Goal: Task Accomplishment & Management: Manage account settings

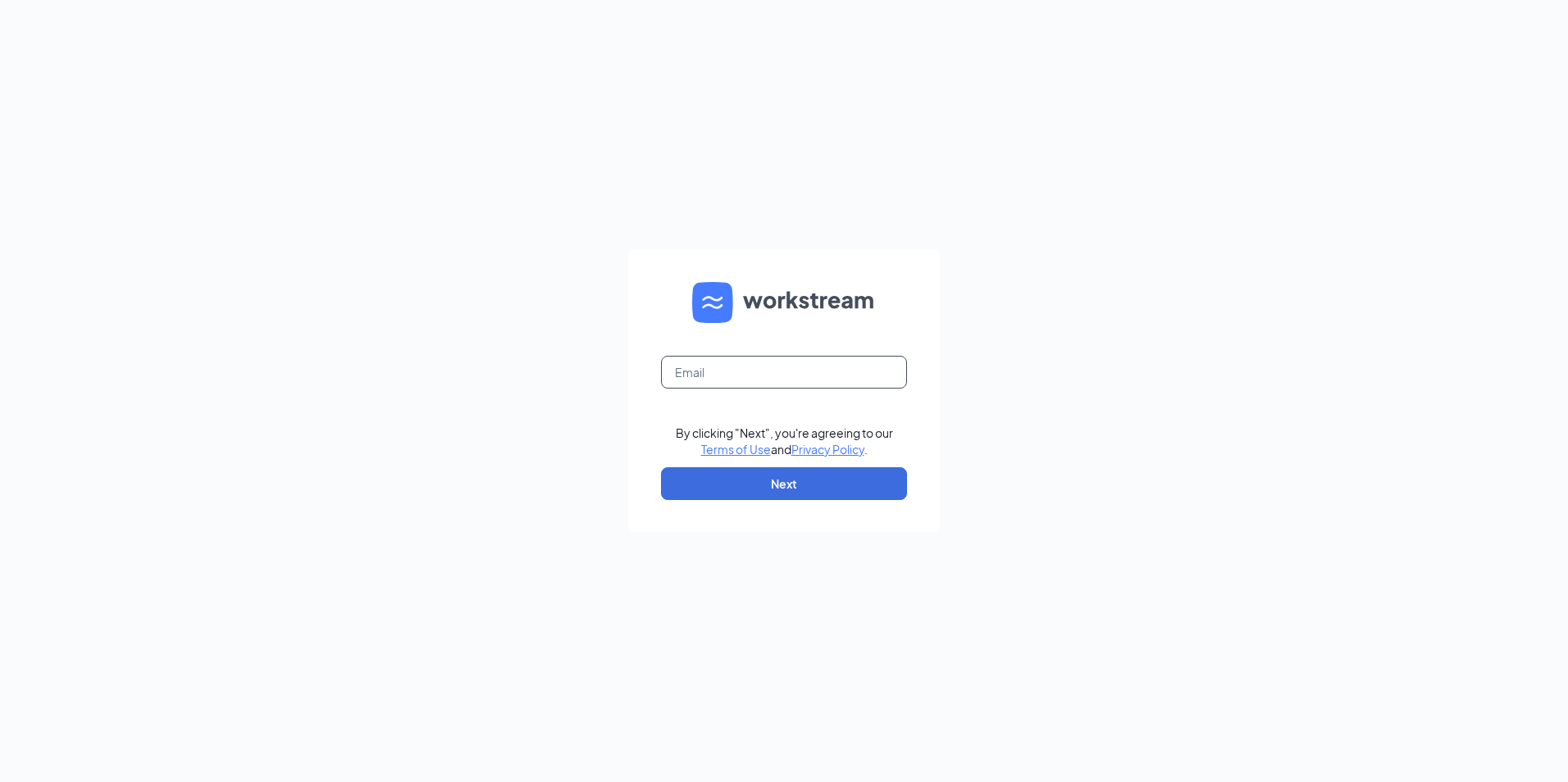
click at [718, 367] on input "text" at bounding box center [784, 372] width 246 height 32
type input "[EMAIL_ADDRESS][DOMAIN_NAME]"
click at [771, 485] on button "Next" at bounding box center [784, 484] width 246 height 32
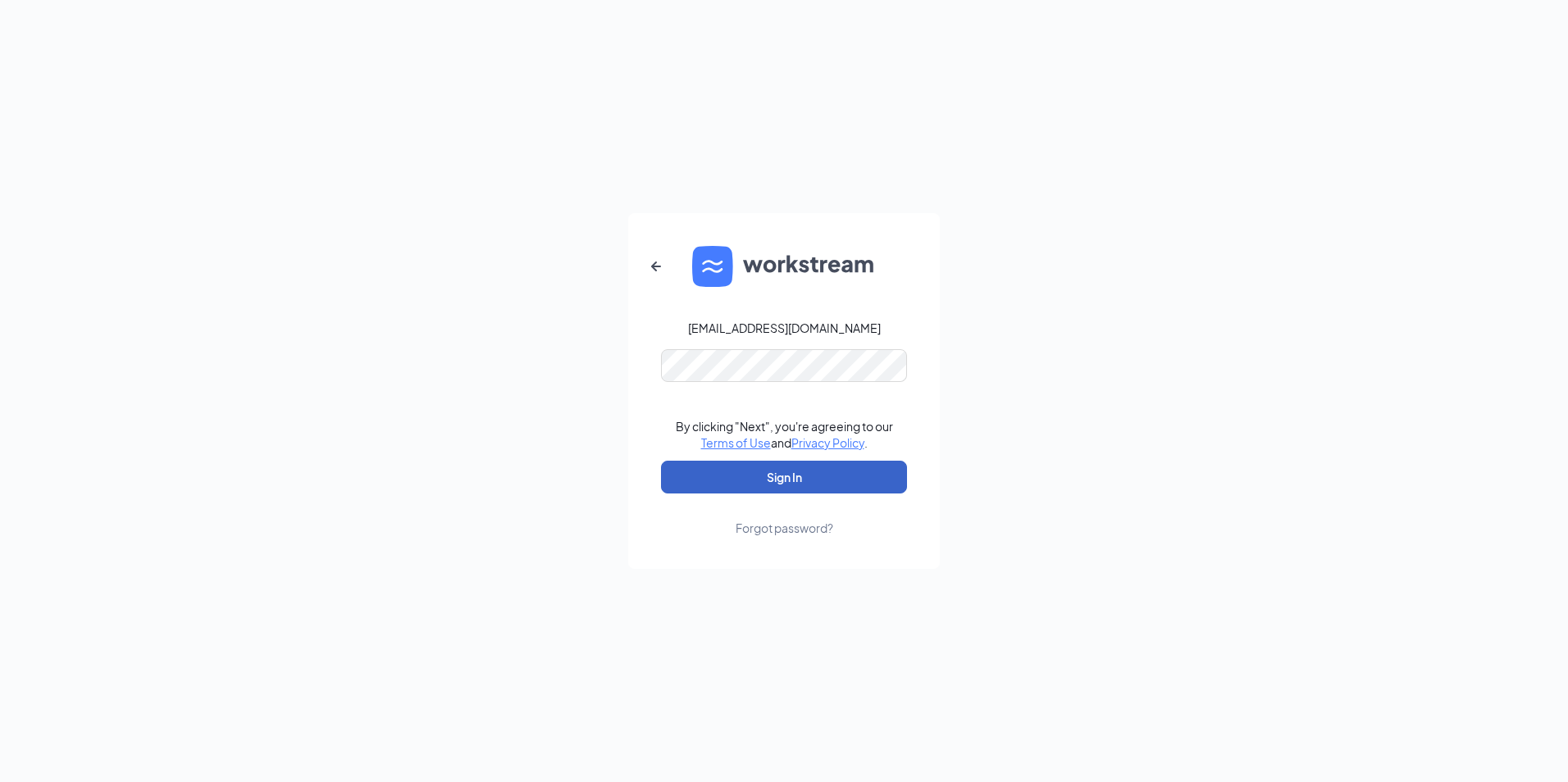
click at [788, 474] on button "Sign In" at bounding box center [784, 477] width 246 height 32
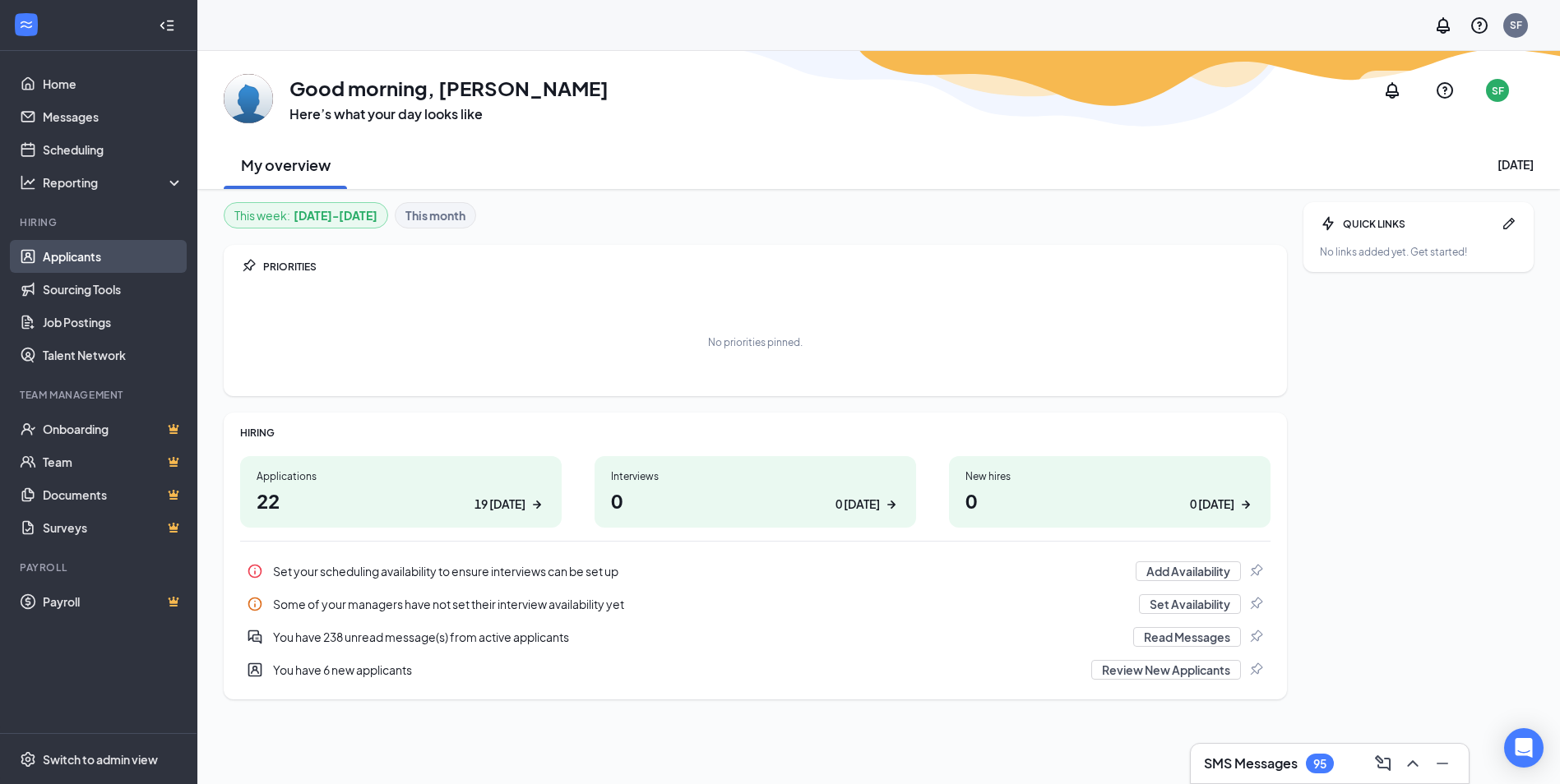
click at [106, 263] on link "Applicants" at bounding box center [113, 256] width 141 height 33
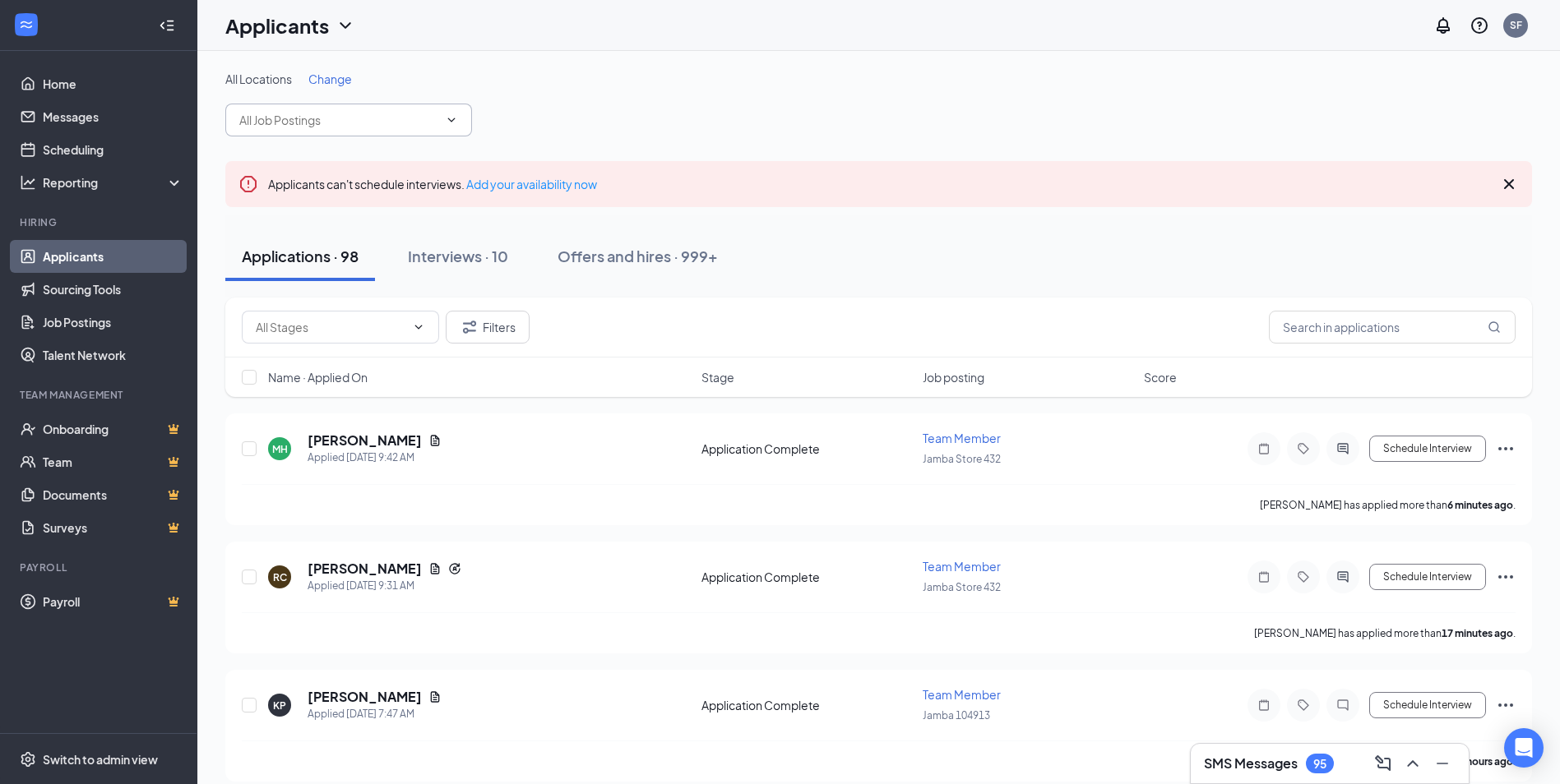
click at [456, 122] on icon "ChevronDown" at bounding box center [451, 119] width 13 height 13
click at [450, 116] on icon "ChevronDown" at bounding box center [451, 119] width 13 height 13
click at [412, 328] on icon "ChevronDown" at bounding box center [418, 326] width 13 height 13
click at [453, 126] on icon "ChevronDown" at bounding box center [451, 119] width 13 height 13
click at [456, 117] on icon "ChevronDown" at bounding box center [451, 119] width 13 height 13
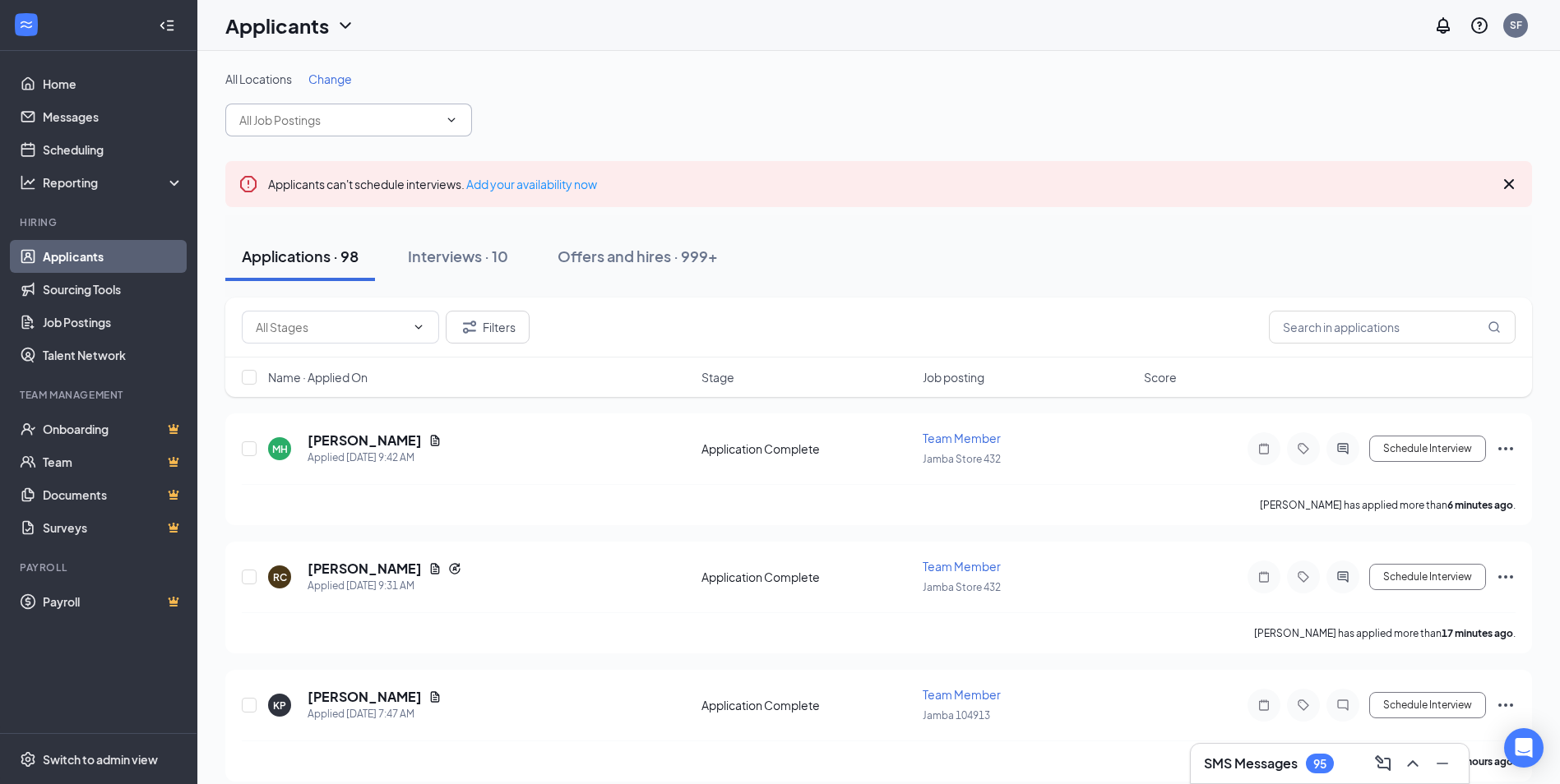
drag, startPoint x: 351, startPoint y: 96, endPoint x: 555, endPoint y: 98, distance: 204.0
click at [352, 95] on div "All Locations Change" at bounding box center [879, 103] width 1306 height 66
drag, startPoint x: 455, startPoint y: 125, endPoint x: 381, endPoint y: 130, distance: 74.2
click at [447, 125] on icon "ChevronDown" at bounding box center [451, 119] width 13 height 13
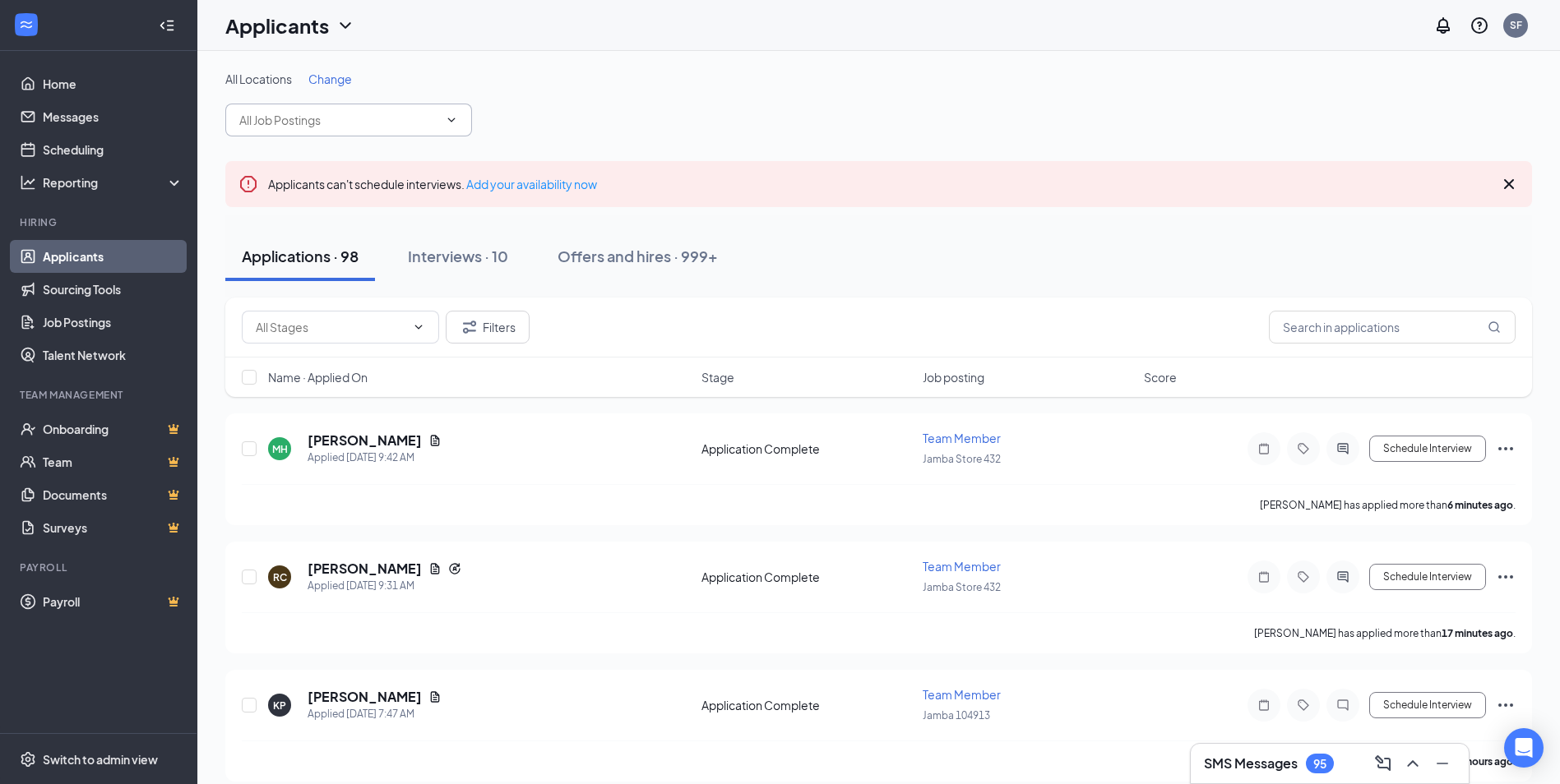
click at [343, 117] on input "text" at bounding box center [339, 119] width 199 height 18
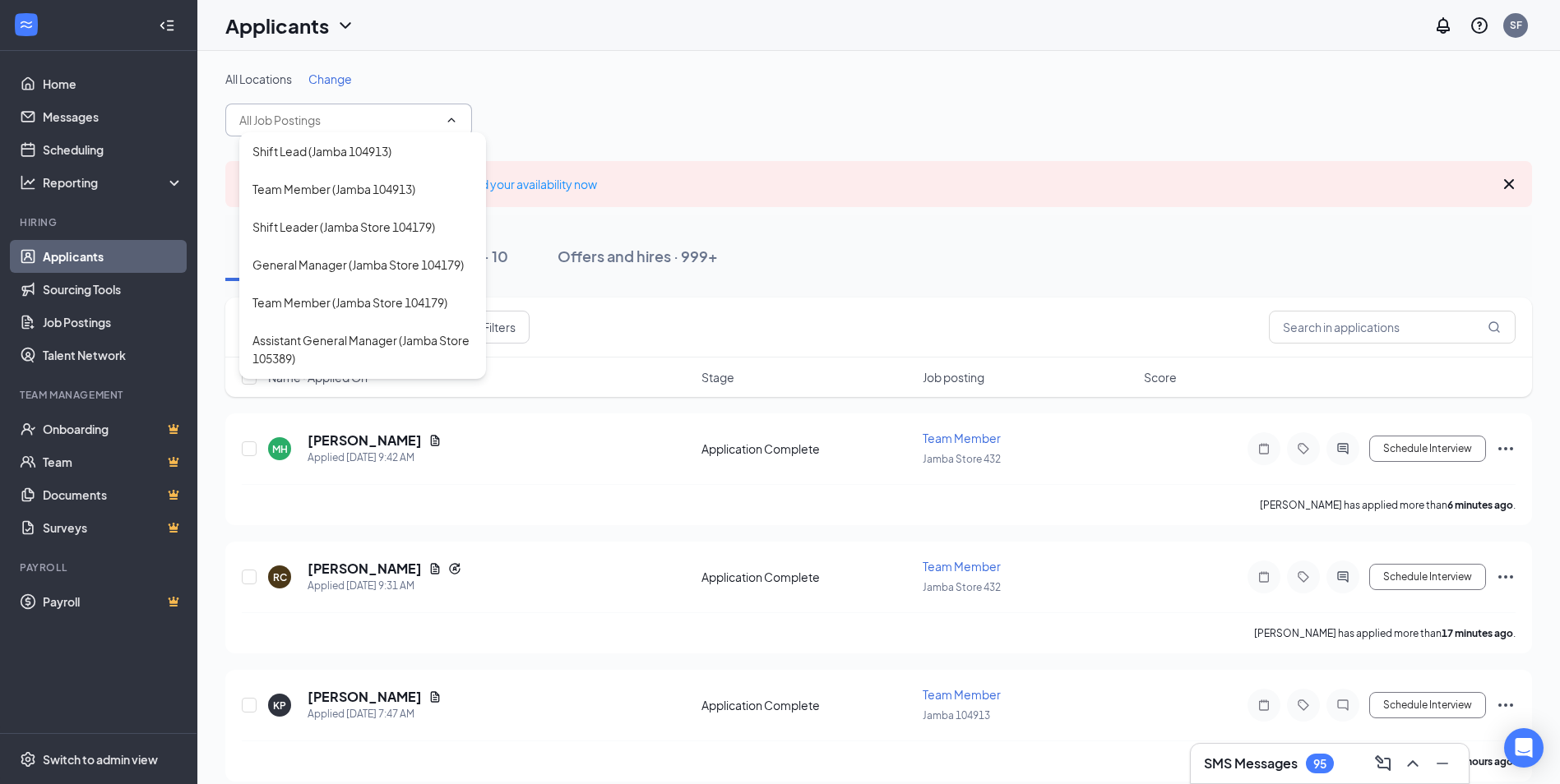
click at [1510, 186] on icon "Cross" at bounding box center [1509, 184] width 10 height 10
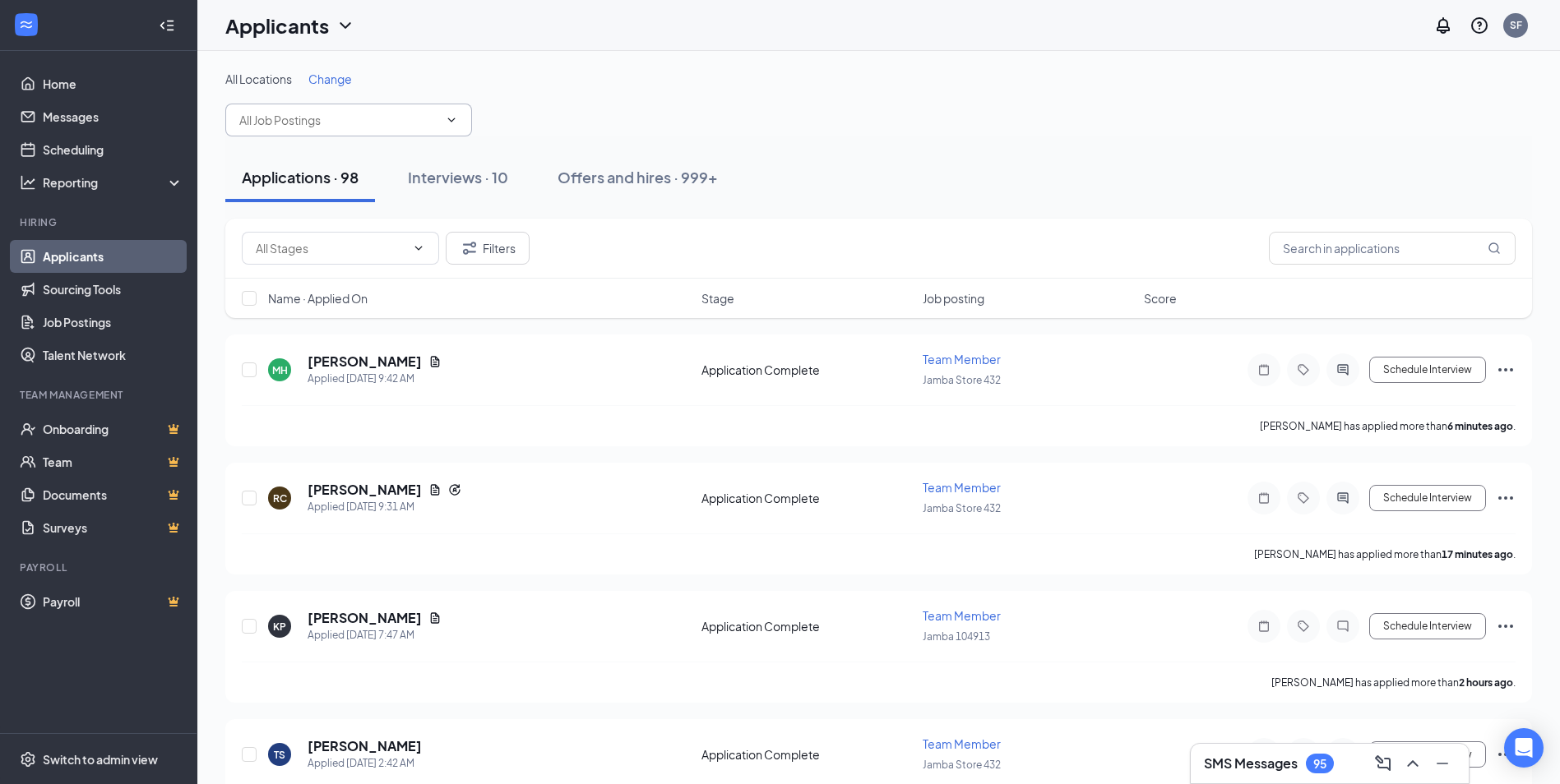
click at [466, 121] on span "Shift Lead (Jamba 104913) Team Member (Jamba 104913) Shift Leader (Jamba Store …" at bounding box center [349, 120] width 247 height 33
click at [441, 125] on span "Shift Lead (Jamba 104913) Team Member (Jamba 104913) Shift Leader (Jamba Store …" at bounding box center [349, 120] width 247 height 33
click at [469, 250] on icon "Filter" at bounding box center [469, 248] width 20 height 20
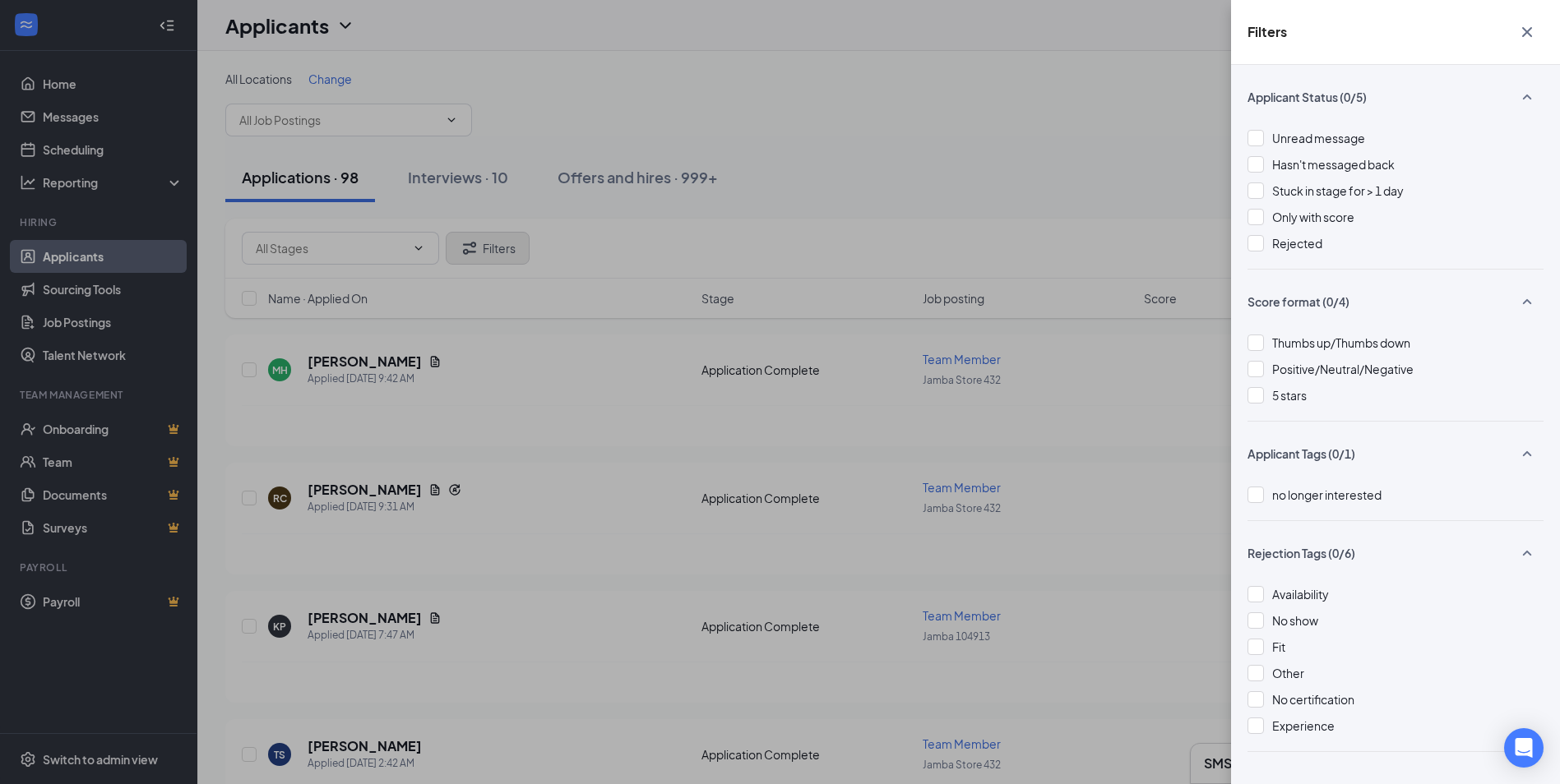
click at [469, 250] on div "Filters Applicant Status (0/5) Unread message Hasn't messaged back Stuck in sta…" at bounding box center [780, 392] width 1560 height 784
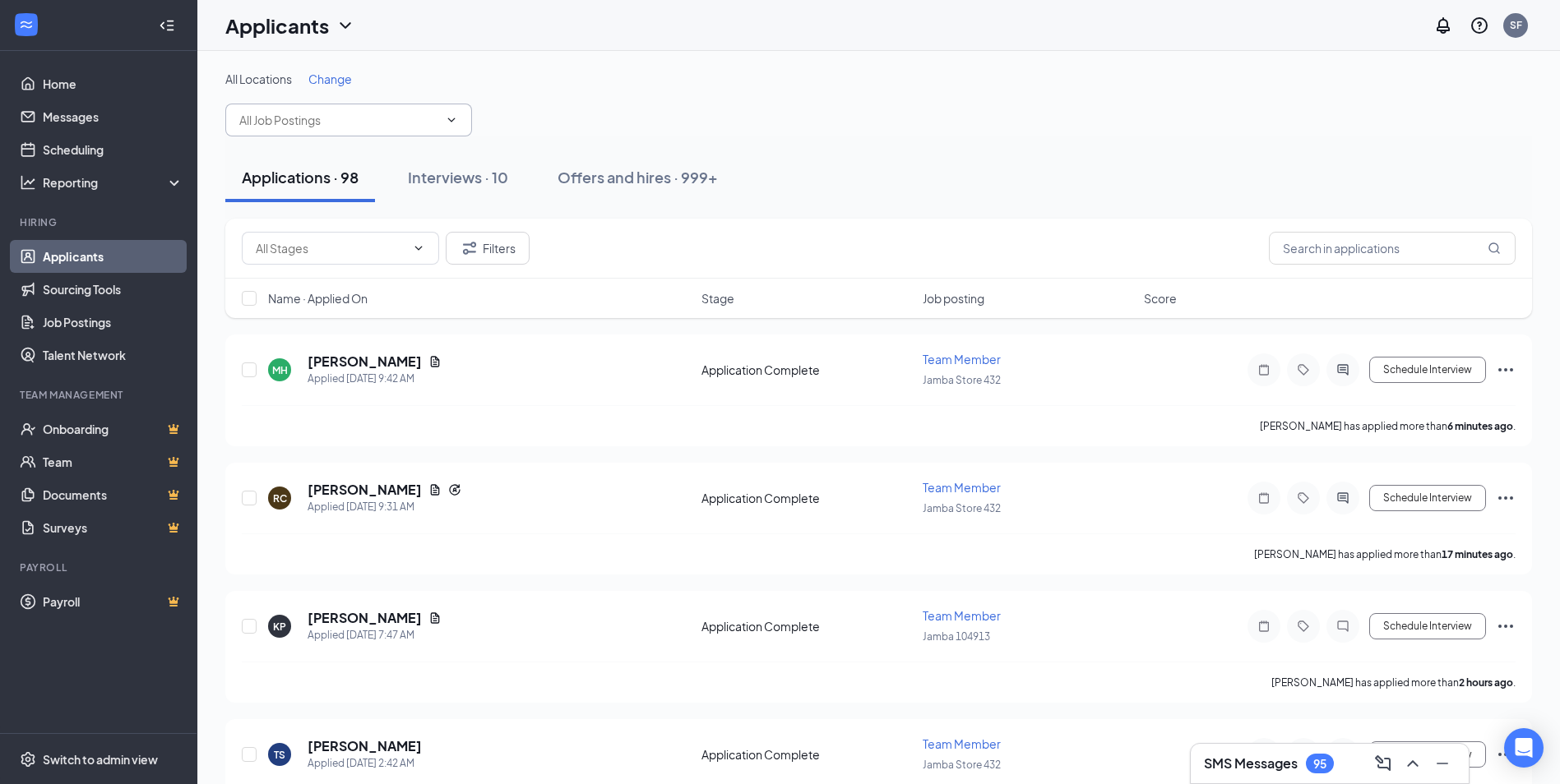
click at [447, 115] on icon "ChevronDown" at bounding box center [451, 119] width 13 height 13
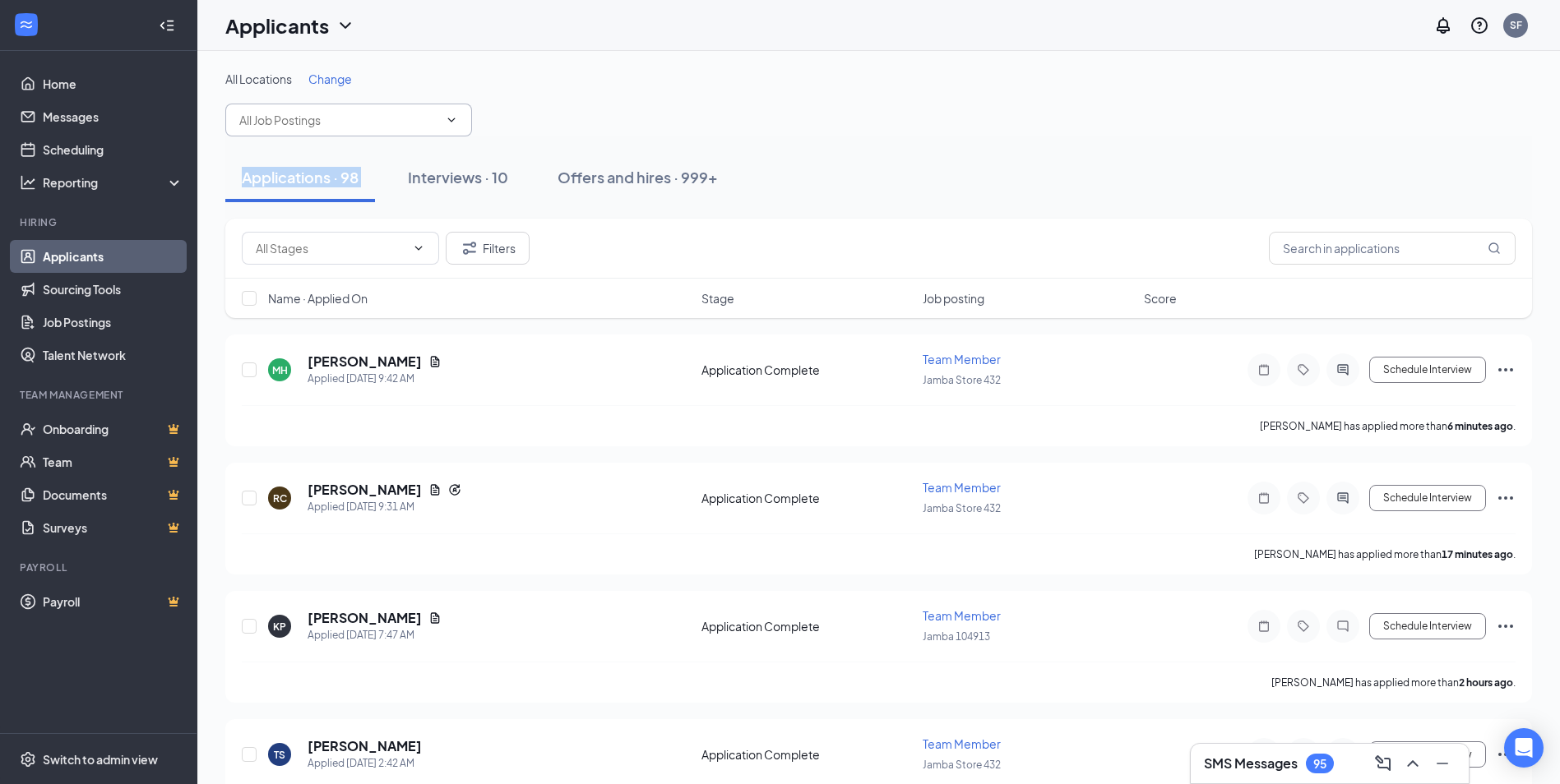
click at [447, 115] on icon "ChevronDown" at bounding box center [451, 119] width 13 height 13
drag, startPoint x: 281, startPoint y: 110, endPoint x: 127, endPoint y: 135, distance: 156.0
click at [256, 117] on span "Shift Lead (Jamba 104913) Team Member (Jamba 104913) Shift Leader (Jamba Store …" at bounding box center [349, 120] width 247 height 33
click at [427, 241] on span at bounding box center [340, 248] width 197 height 33
click at [459, 110] on span "Shift Lead (Jamba 104913) Team Member (Jamba 104913) Shift Leader (Jamba Store …" at bounding box center [349, 120] width 247 height 33
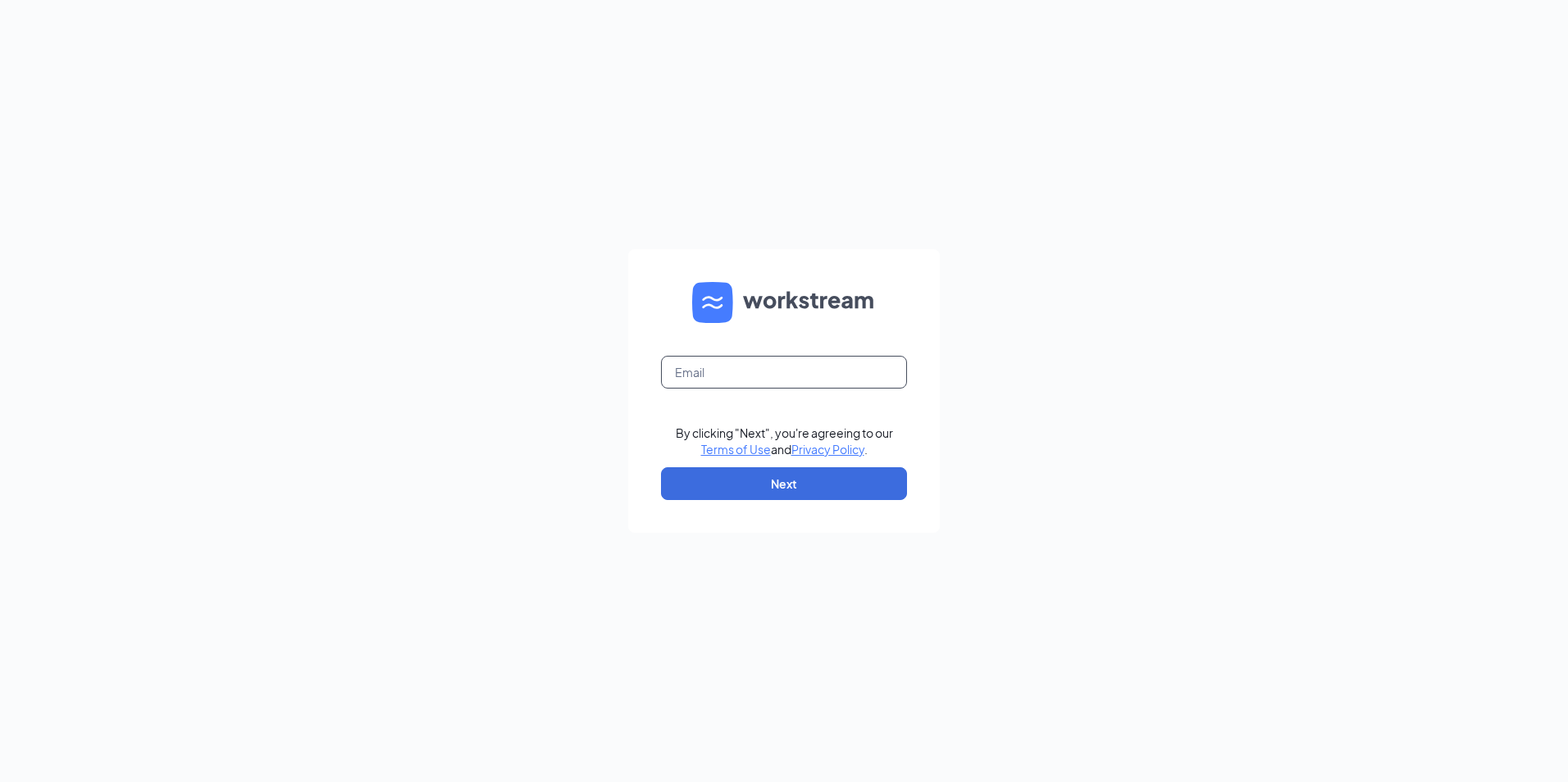
click at [775, 388] on input "text" at bounding box center [784, 372] width 246 height 32
type input "suzy@onewhirld.com"
click at [798, 495] on button "Next" at bounding box center [784, 484] width 246 height 32
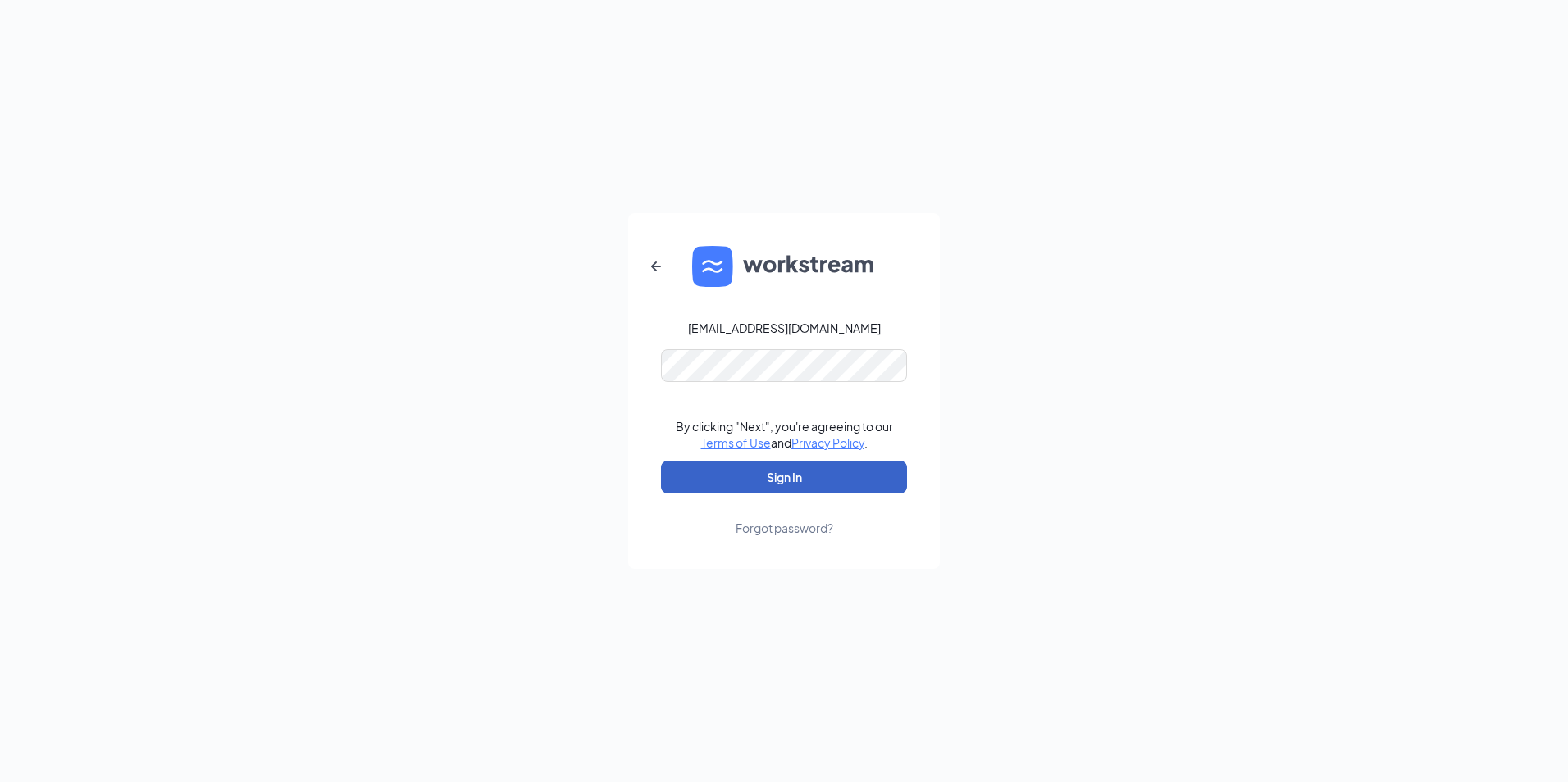
click at [782, 481] on button "Sign In" at bounding box center [784, 477] width 246 height 32
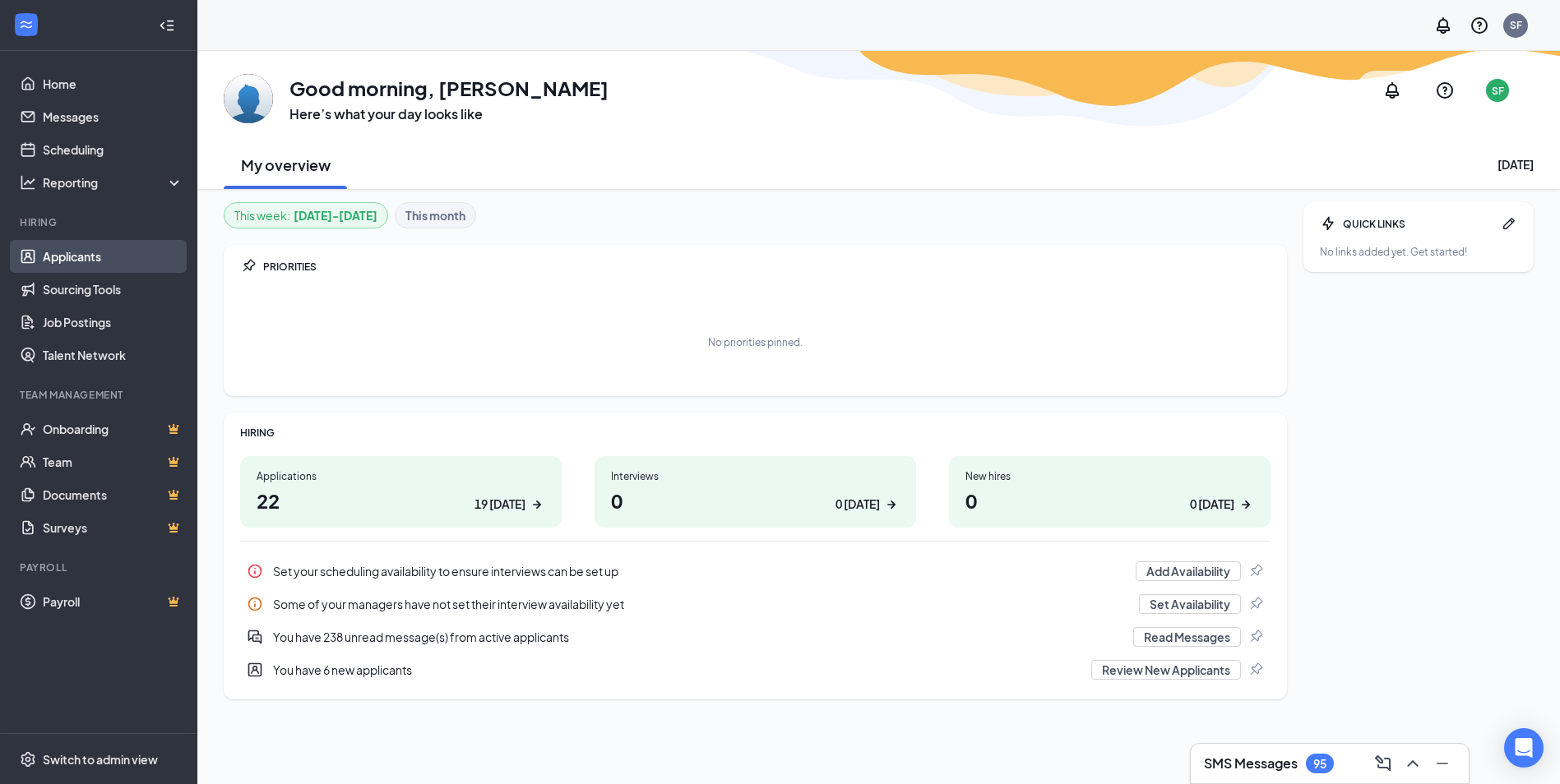
click at [104, 264] on link "Applicants" at bounding box center [113, 256] width 141 height 33
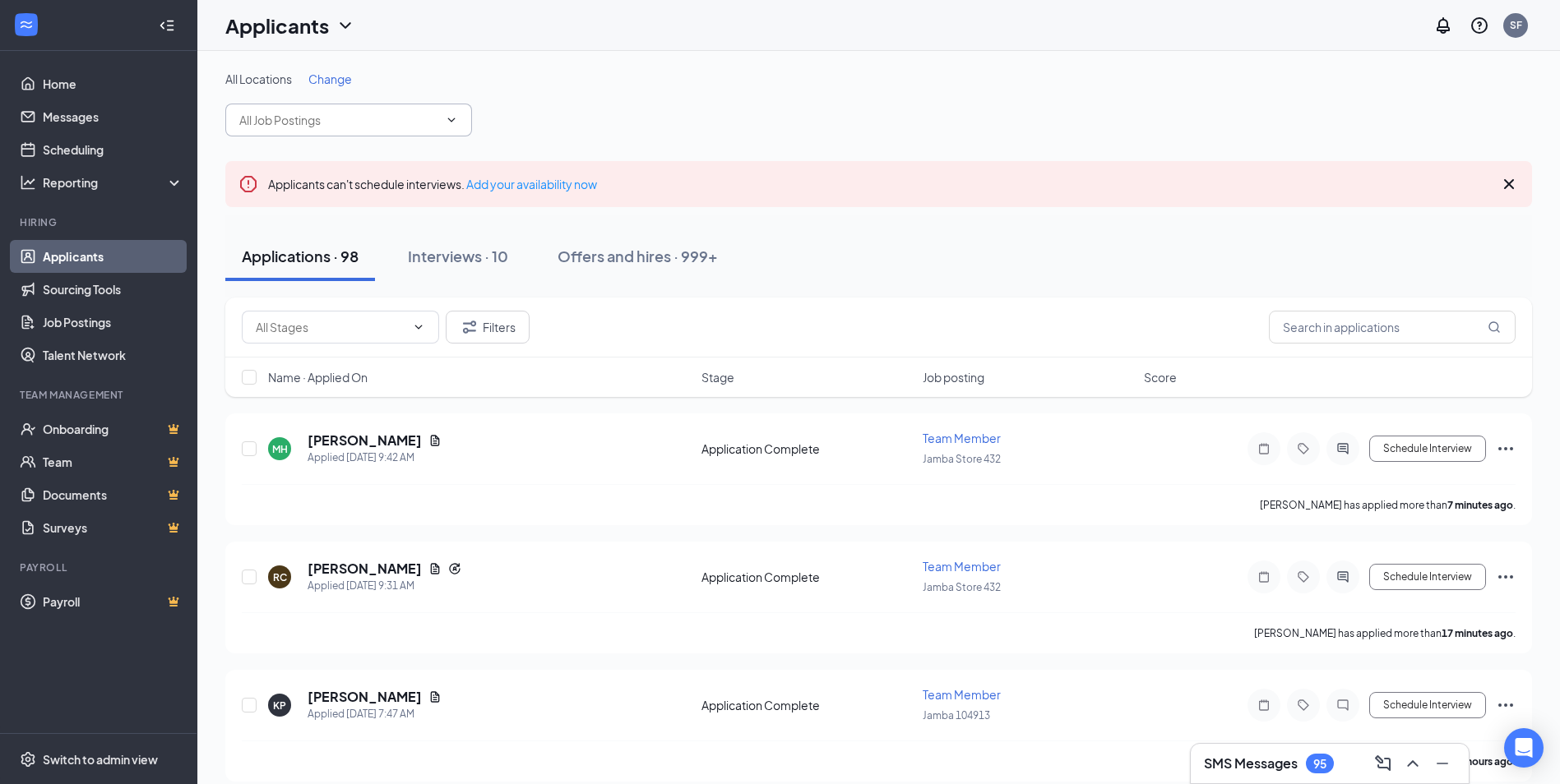
click at [458, 121] on span at bounding box center [349, 120] width 247 height 33
click at [457, 119] on icon "ChevronDown" at bounding box center [451, 119] width 13 height 13
click at [455, 120] on icon "ChevronDown" at bounding box center [451, 119] width 13 height 13
click at [401, 123] on input "text" at bounding box center [339, 119] width 199 height 18
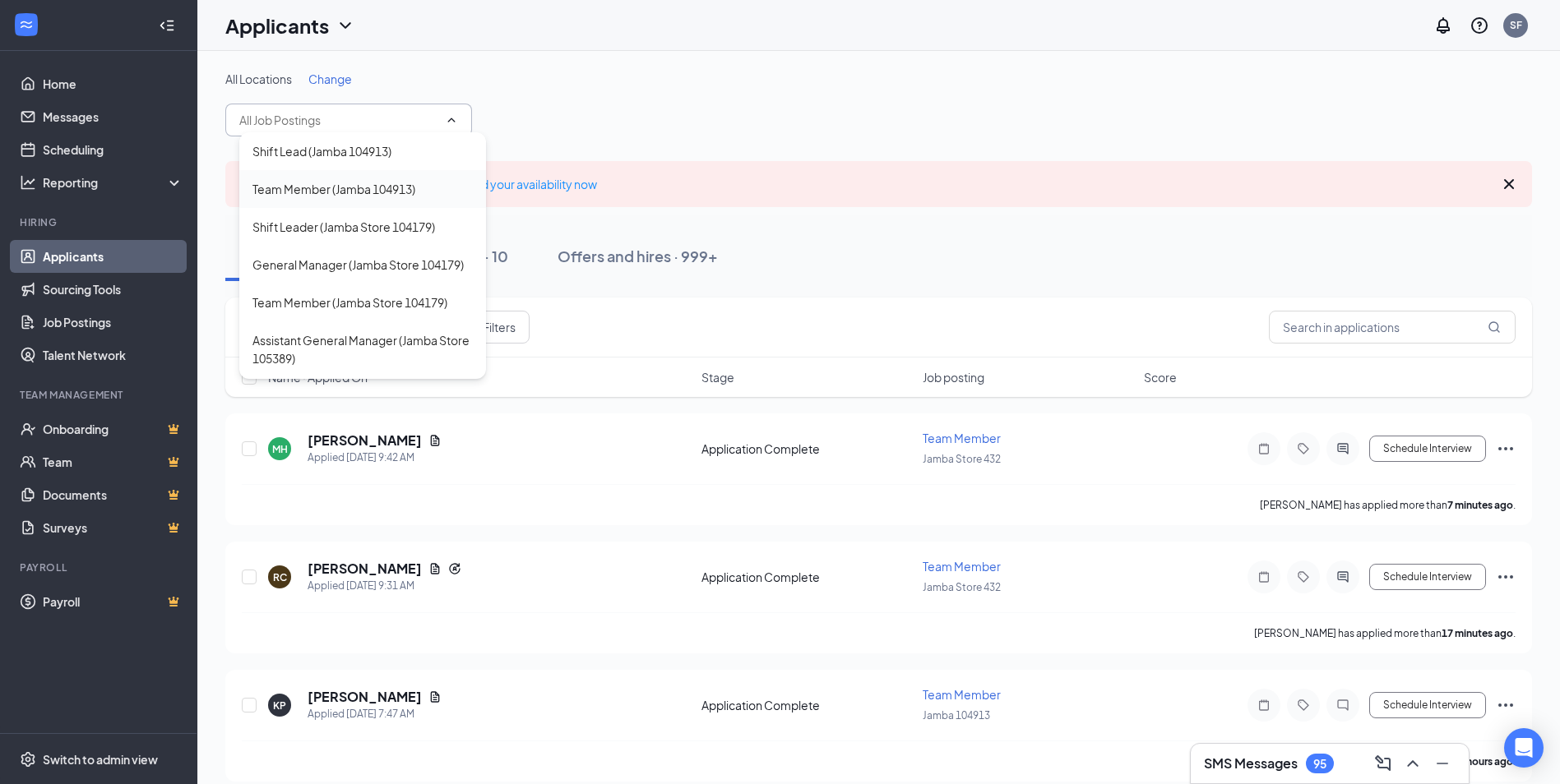
click at [330, 189] on div "Team Member (Jamba 104913)" at bounding box center [333, 189] width 163 height 18
type input "Team Member (Jamba 104913)"
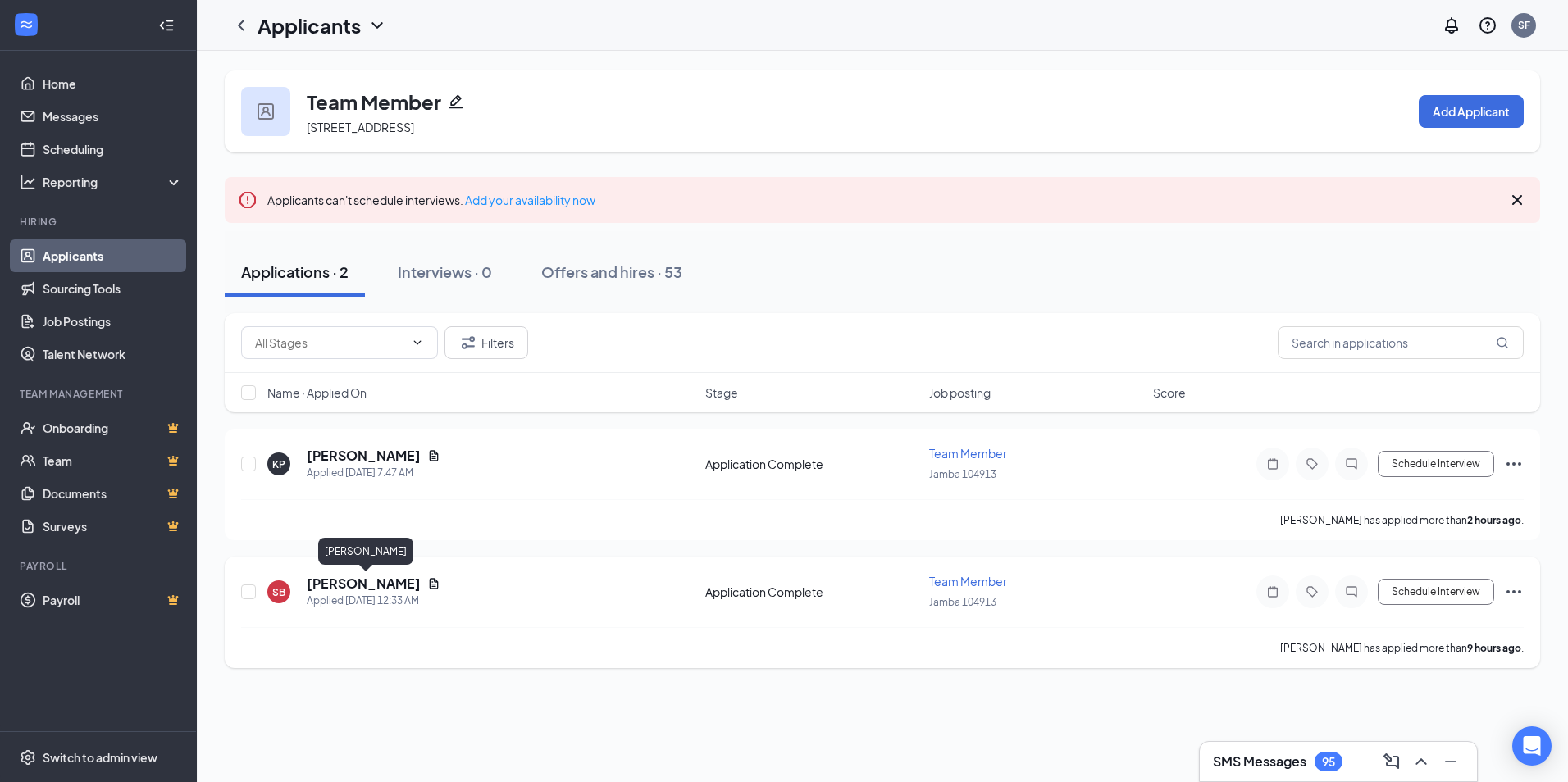
click at [368, 580] on h5 "[PERSON_NAME]" at bounding box center [363, 583] width 114 height 18
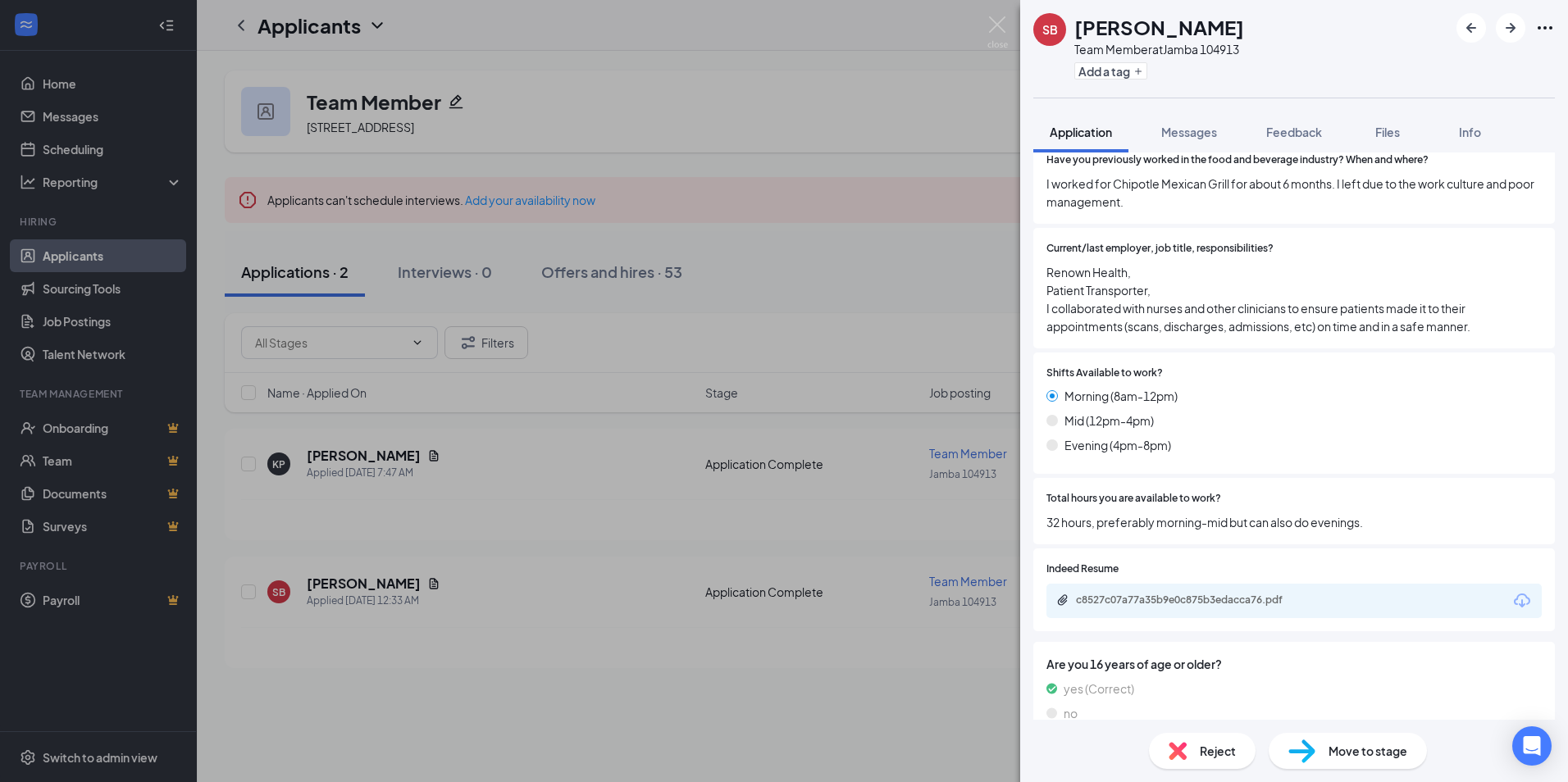
scroll to position [410, 0]
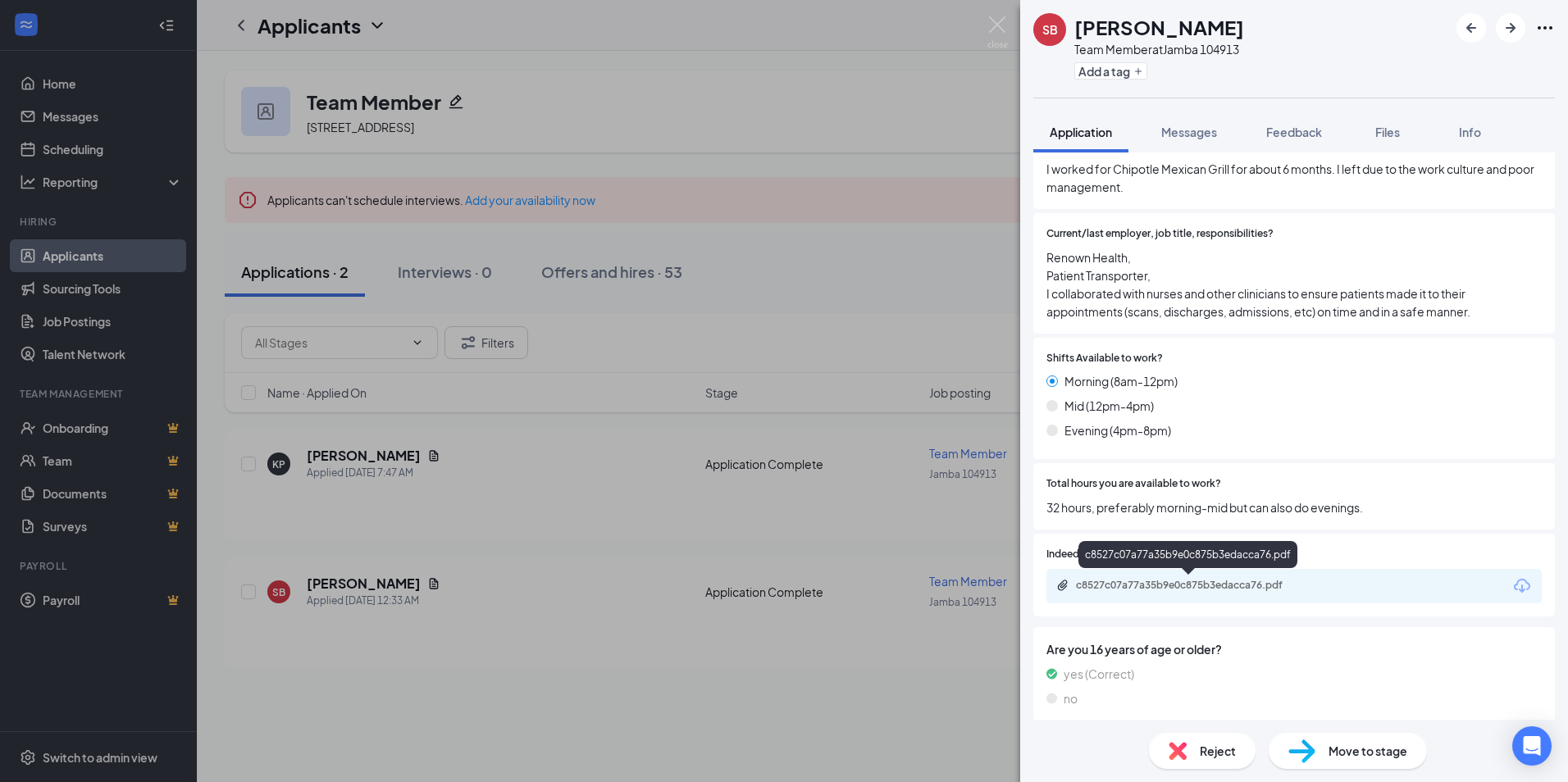
click at [1147, 581] on div "c8527c07a77a35b9e0c875b3edacca76.pdf" at bounding box center [1190, 585] width 230 height 13
click at [1371, 759] on span "Move to stage" at bounding box center [1368, 750] width 79 height 18
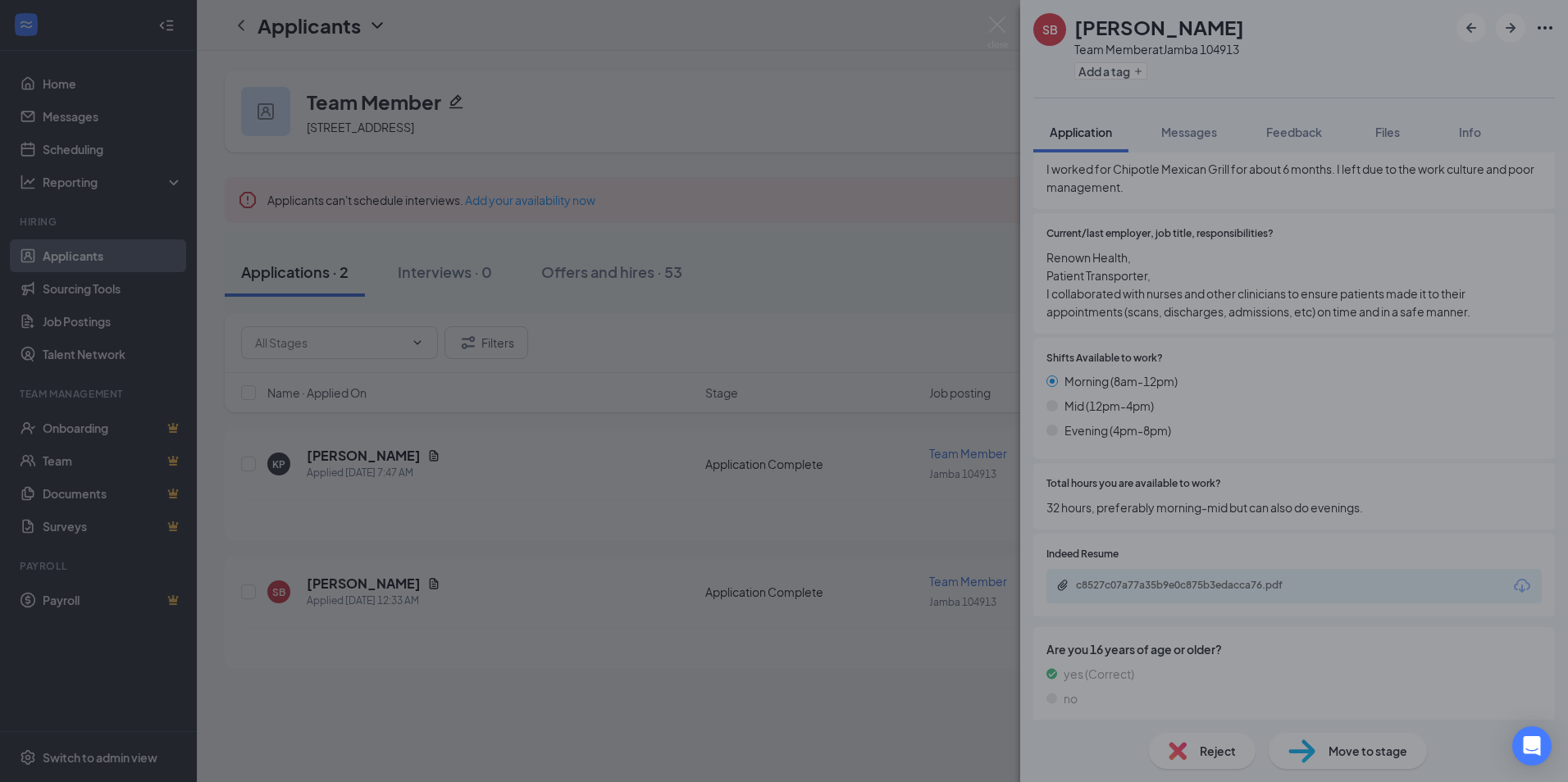
type input "Onsite Interview (next stage)"
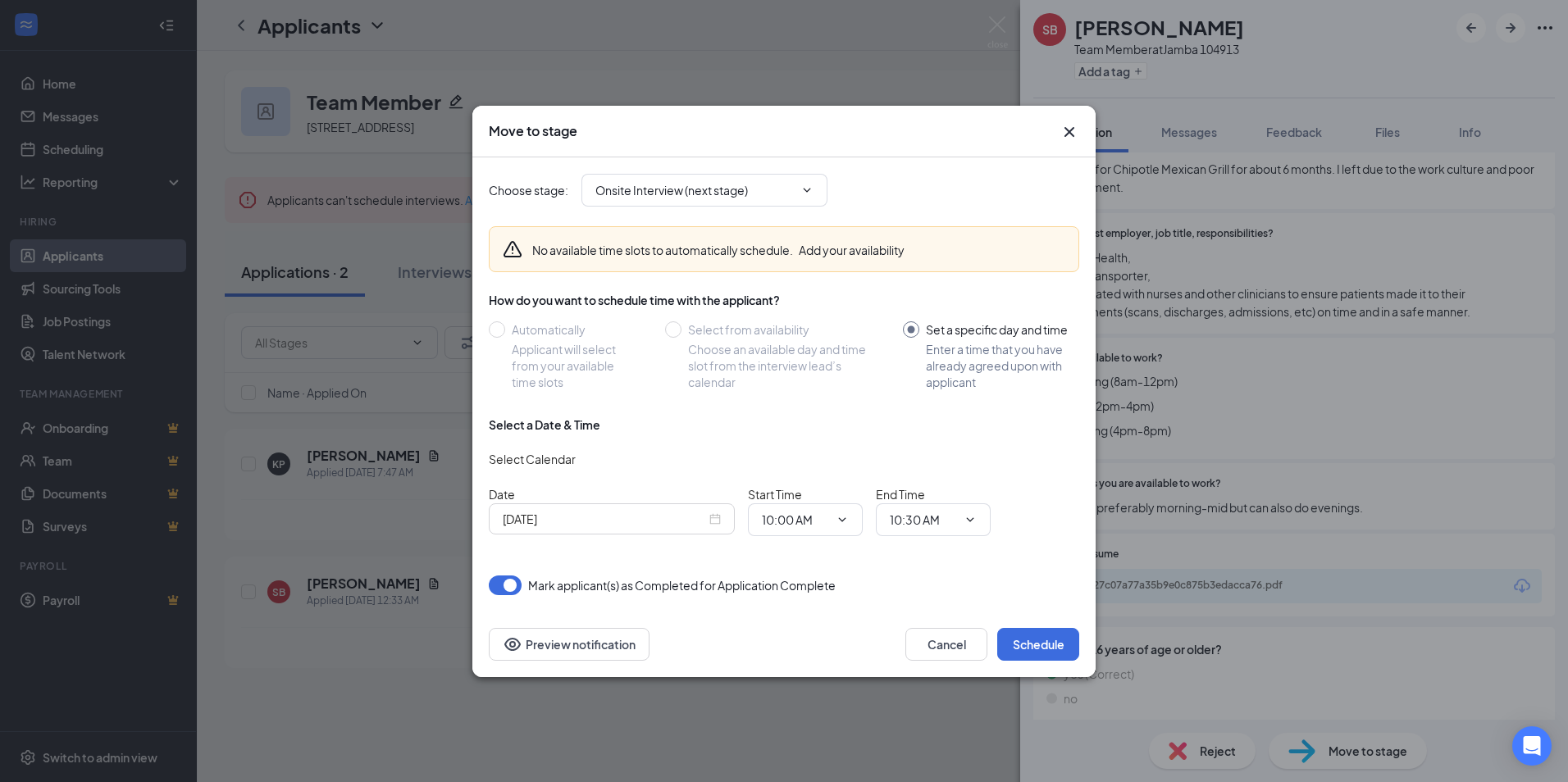
click at [1074, 128] on icon "Cross" at bounding box center [1070, 132] width 10 height 10
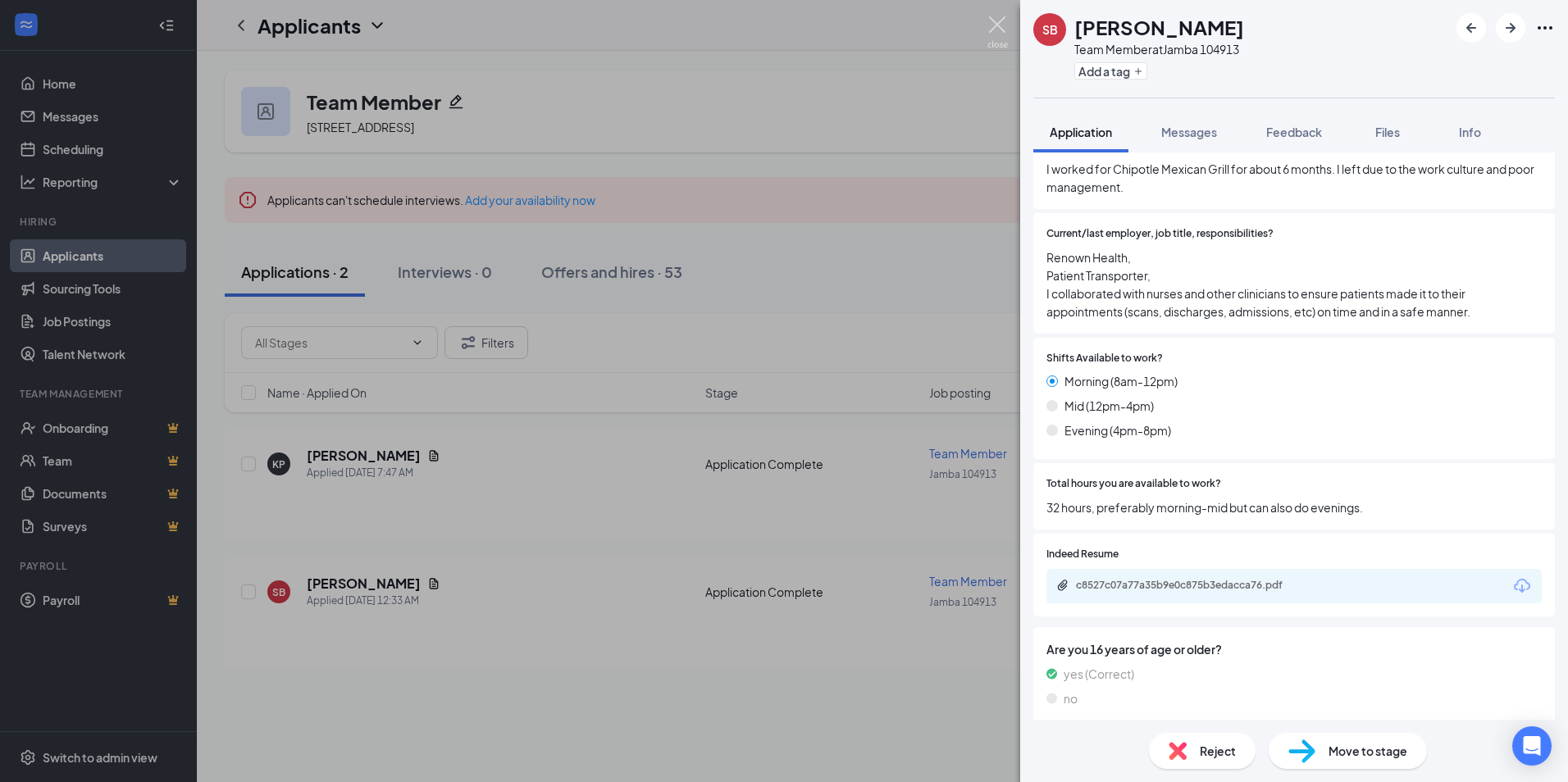
click at [992, 21] on img at bounding box center [998, 32] width 21 height 32
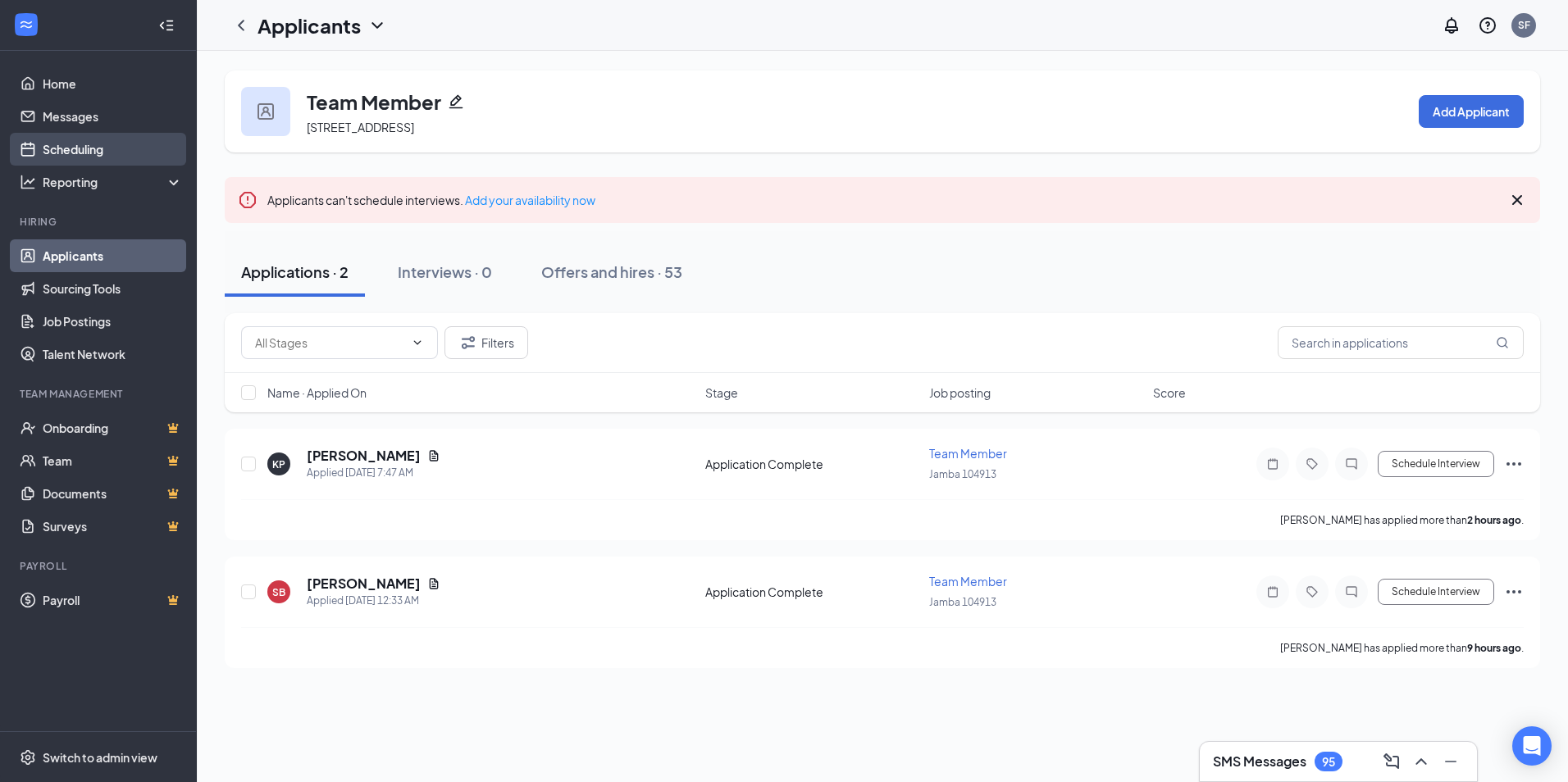
click at [90, 140] on link "Scheduling" at bounding box center [113, 149] width 140 height 32
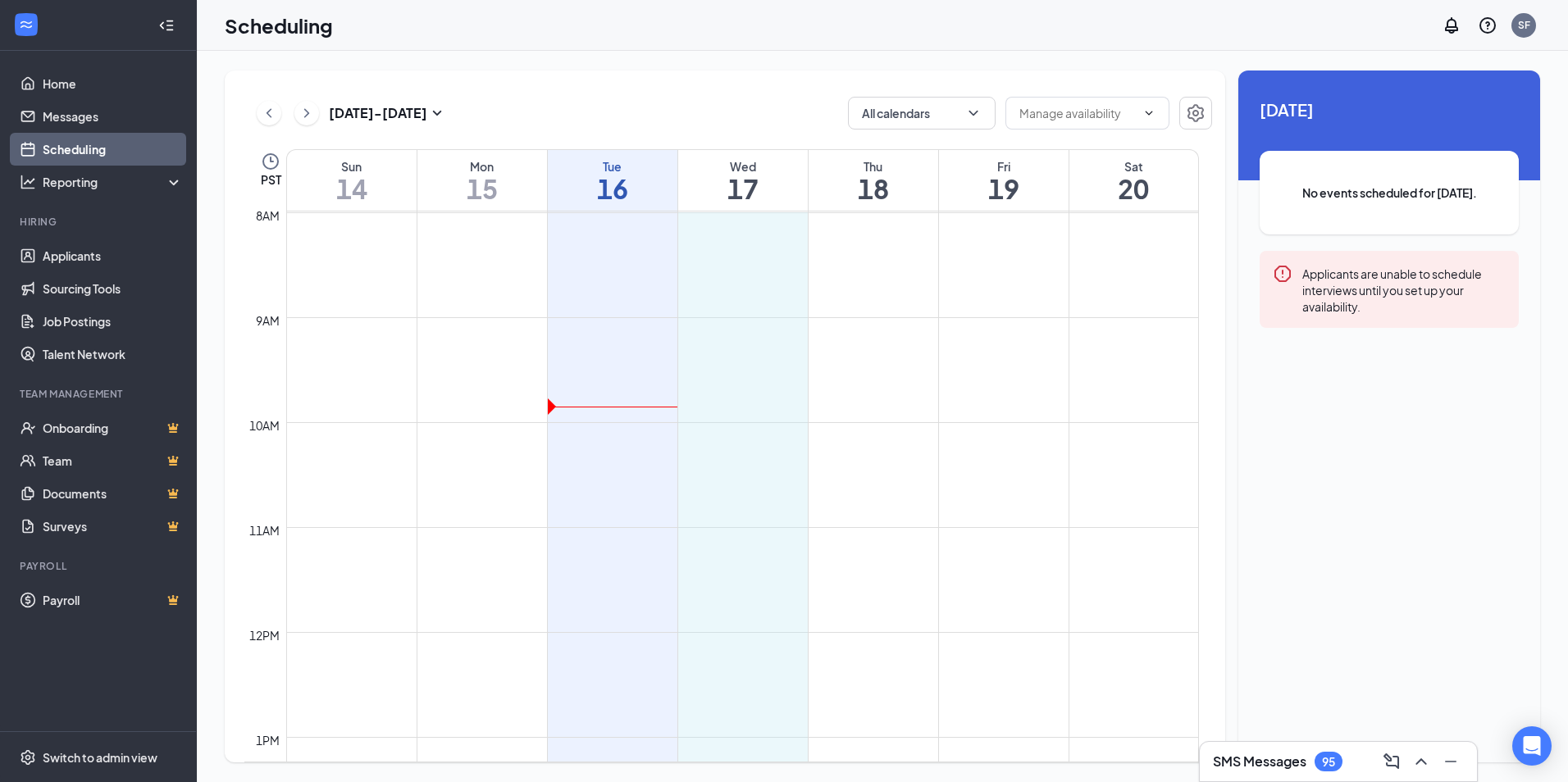
scroll to position [840, 0]
drag, startPoint x: 739, startPoint y: 251, endPoint x: 809, endPoint y: 657, distance: 412.0
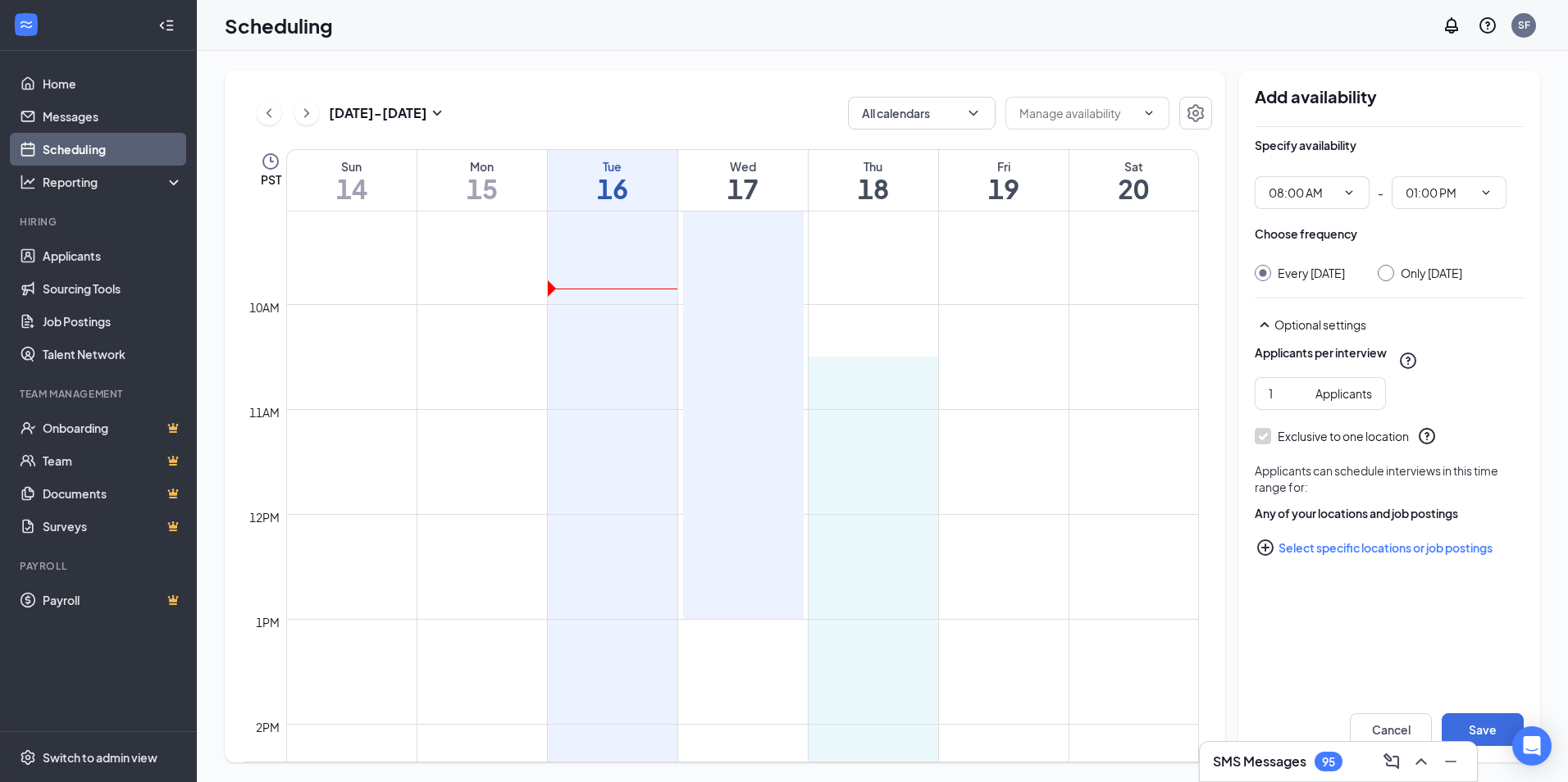
scroll to position [968, 0]
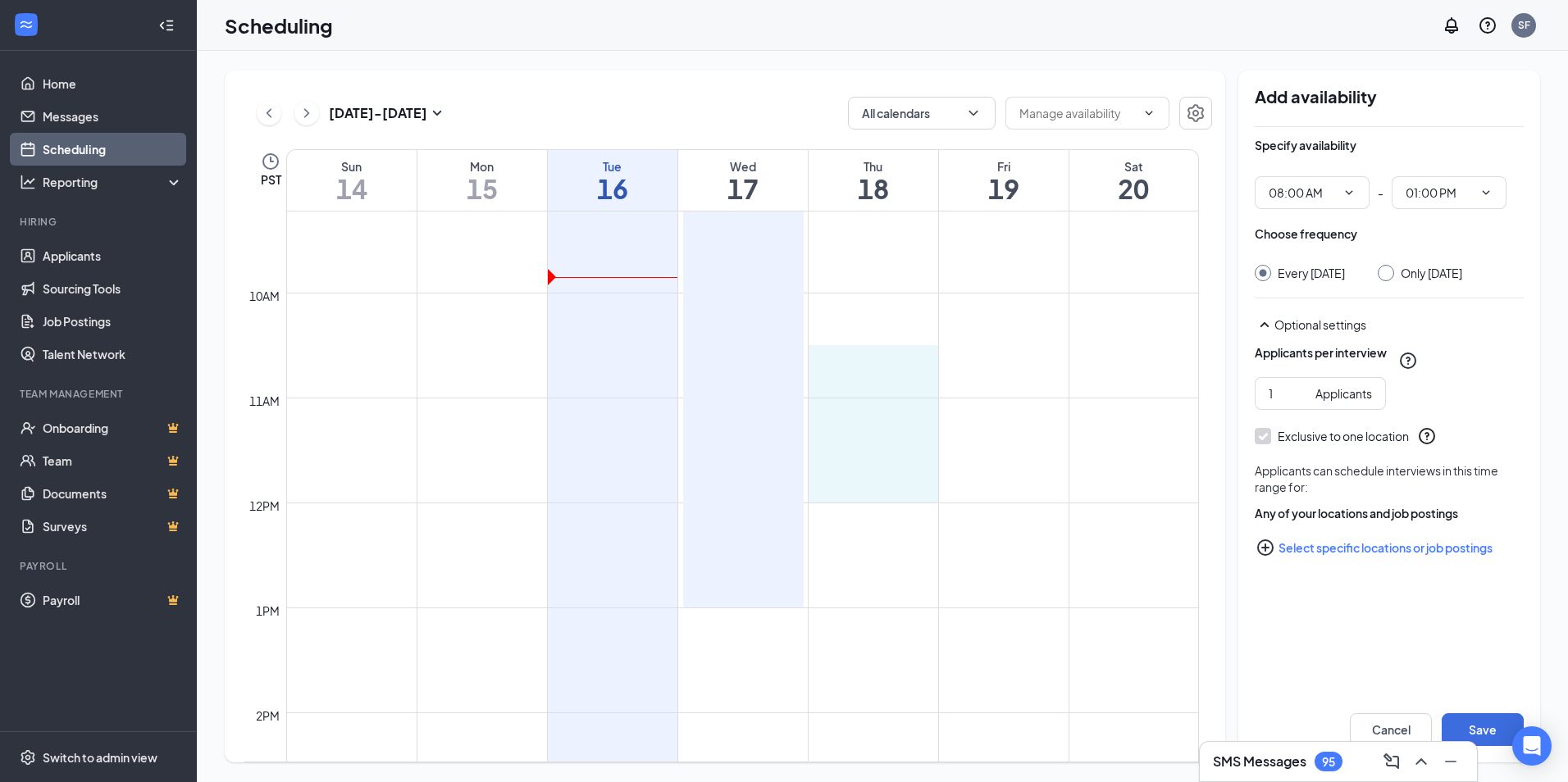
drag, startPoint x: 873, startPoint y: 411, endPoint x: 879, endPoint y: 487, distance: 76.2
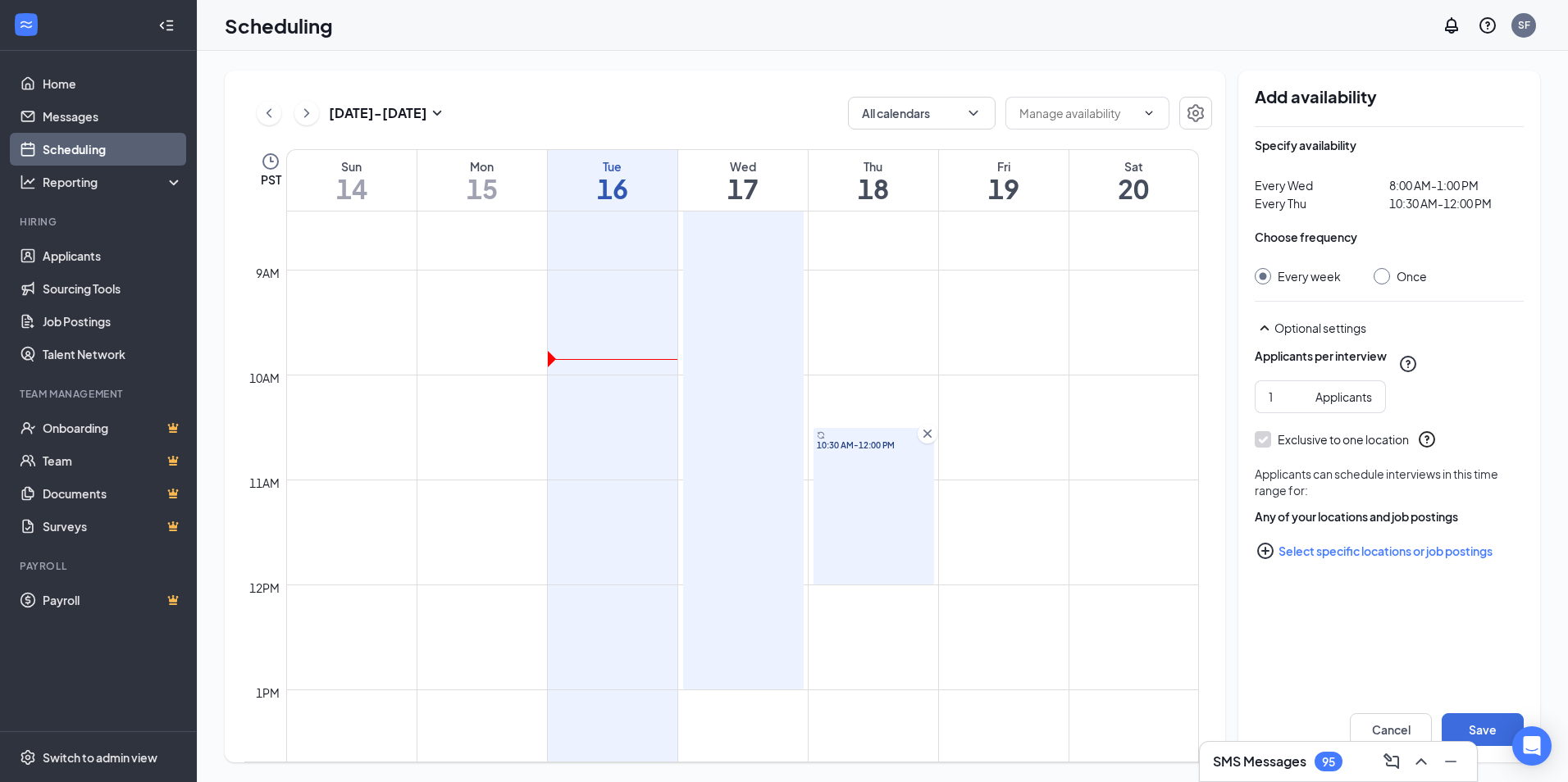
scroll to position [804, 0]
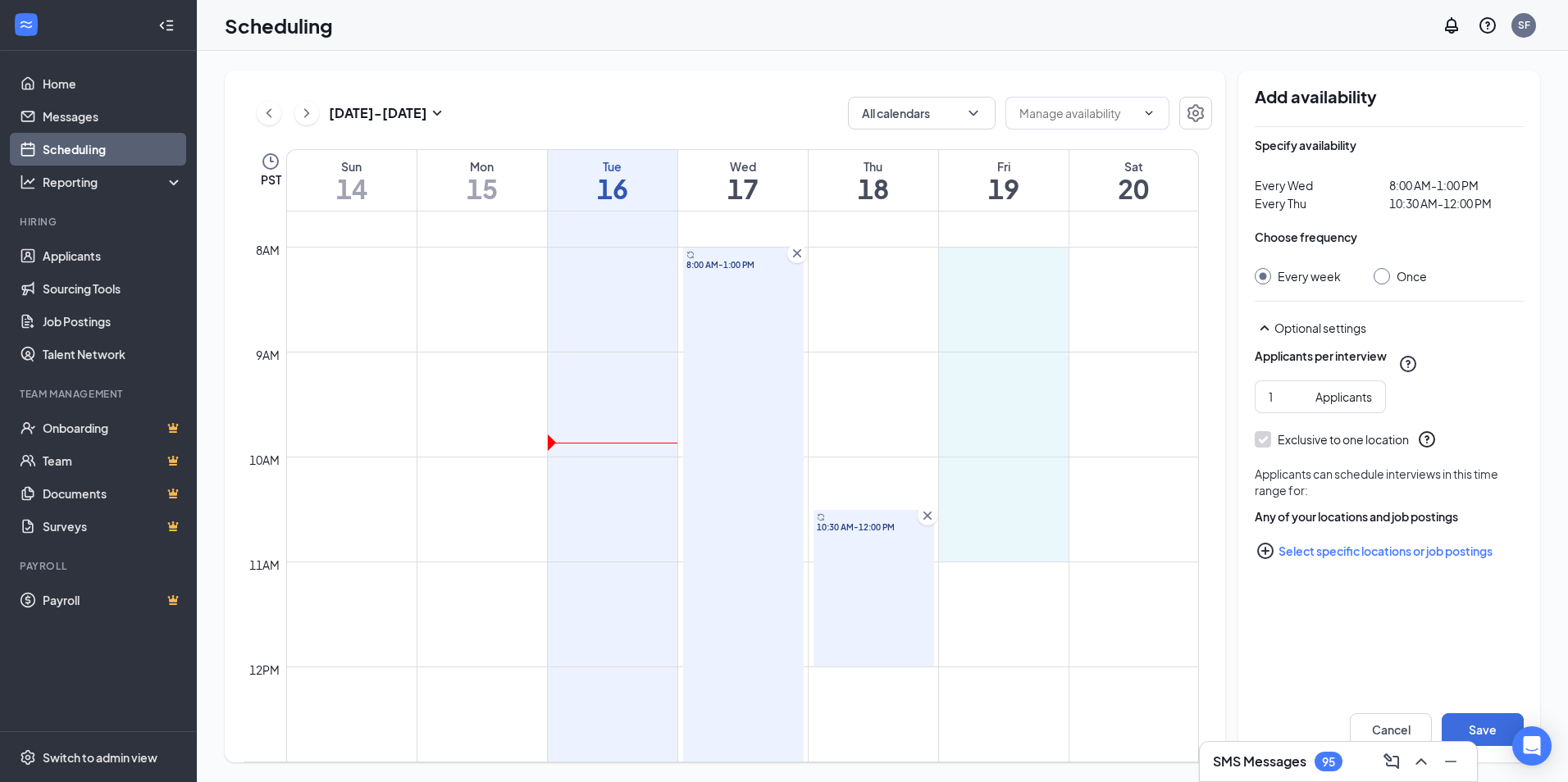
drag, startPoint x: 1000, startPoint y: 255, endPoint x: 1017, endPoint y: 560, distance: 305.5
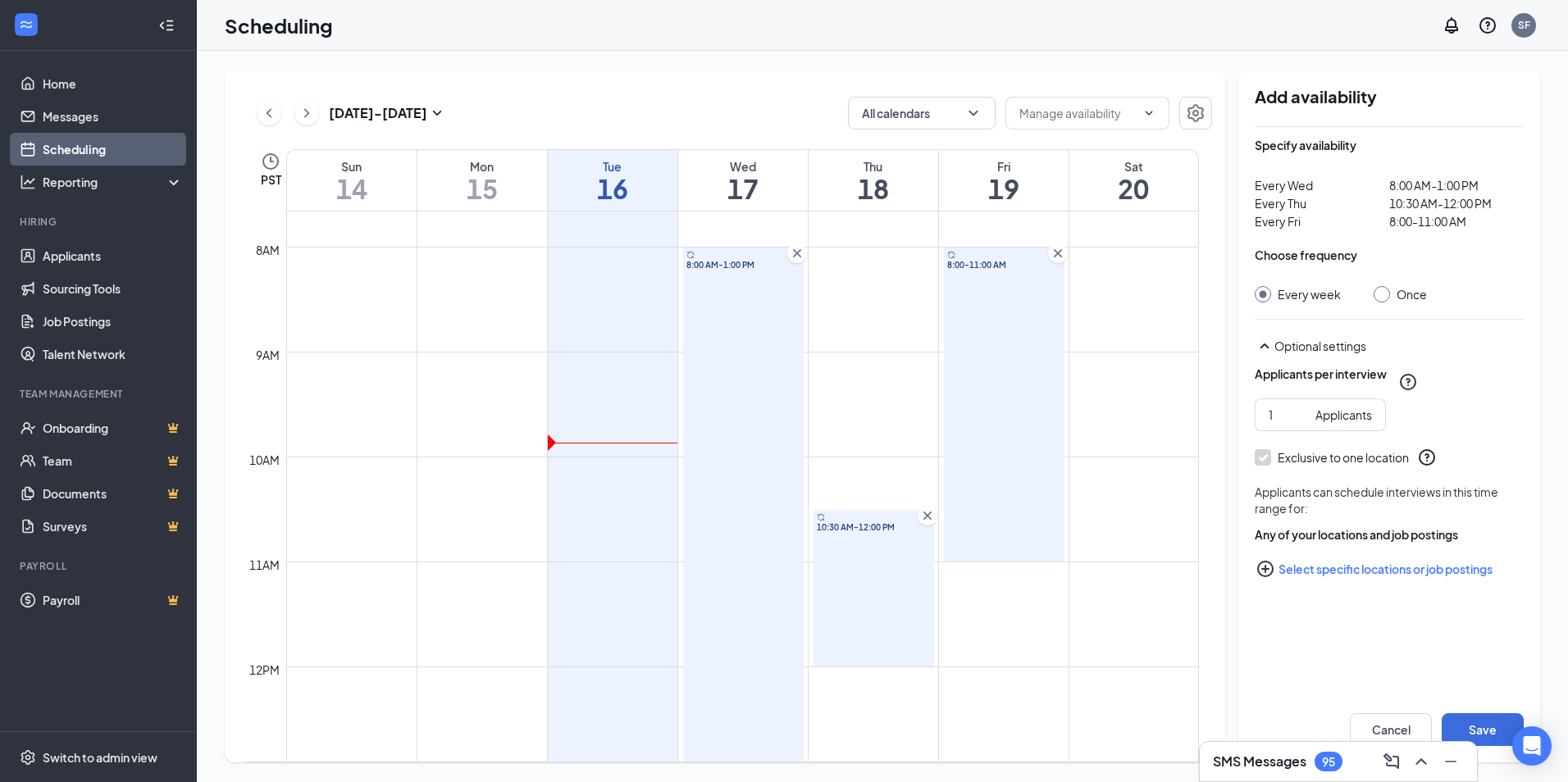
click at [1379, 291] on input "Once" at bounding box center [1379, 291] width 11 height 11
radio input "true"
radio input "false"
click at [1260, 570] on icon "PlusCircle" at bounding box center [1265, 568] width 20 height 20
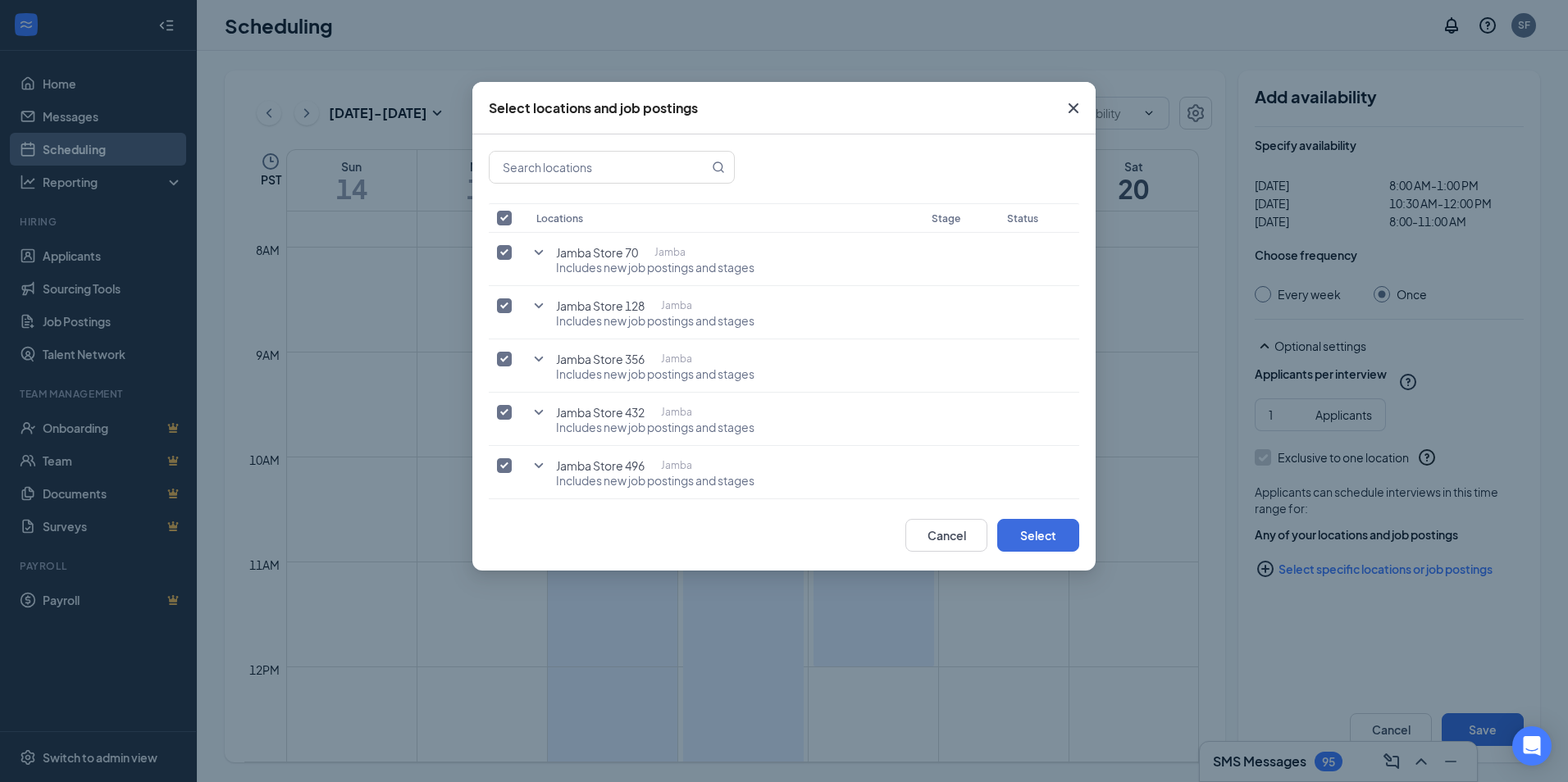
click at [504, 215] on input "checkbox" at bounding box center [504, 218] width 15 height 15
checkbox input "false"
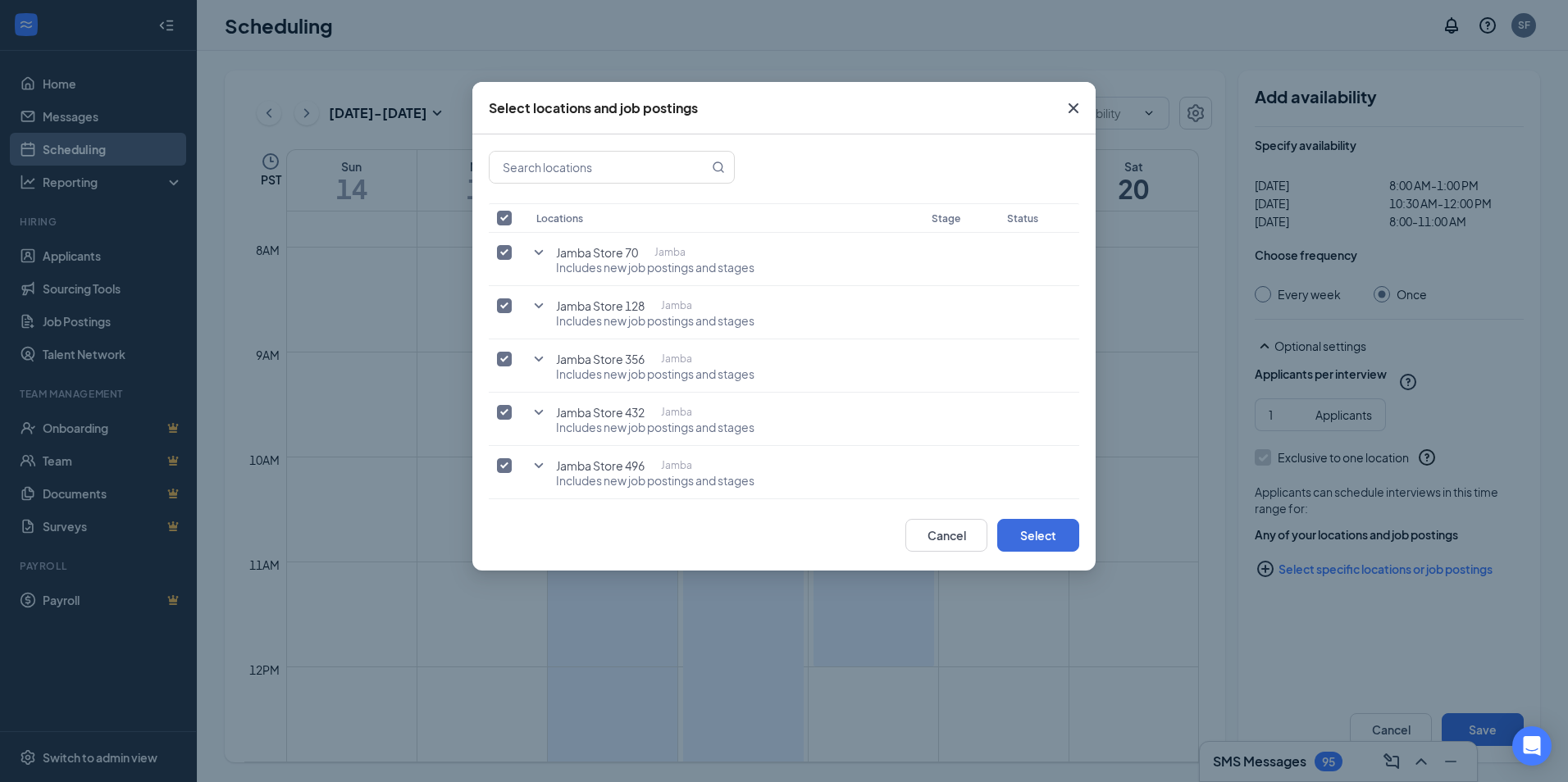
checkbox input "false"
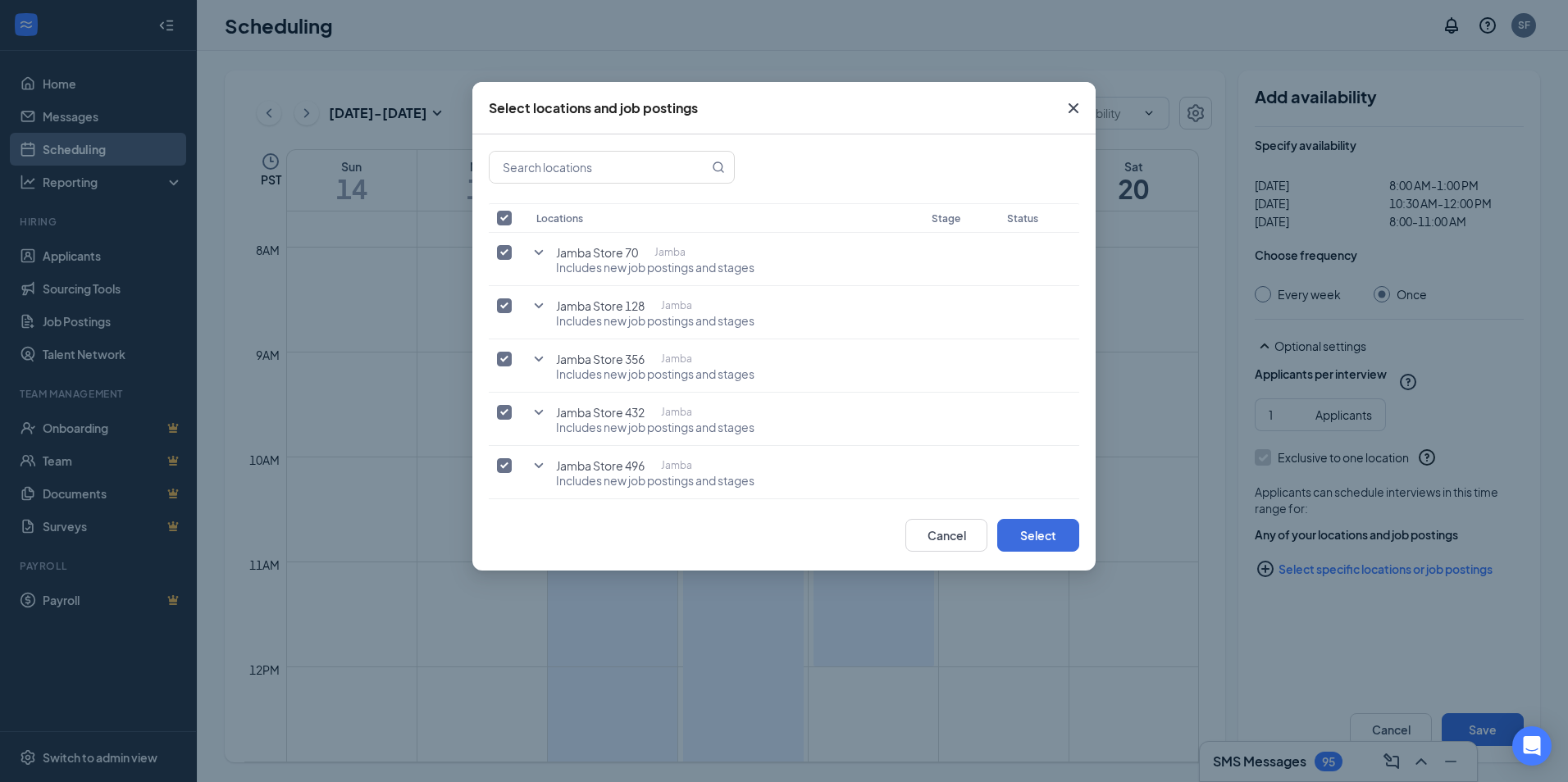
checkbox input "false"
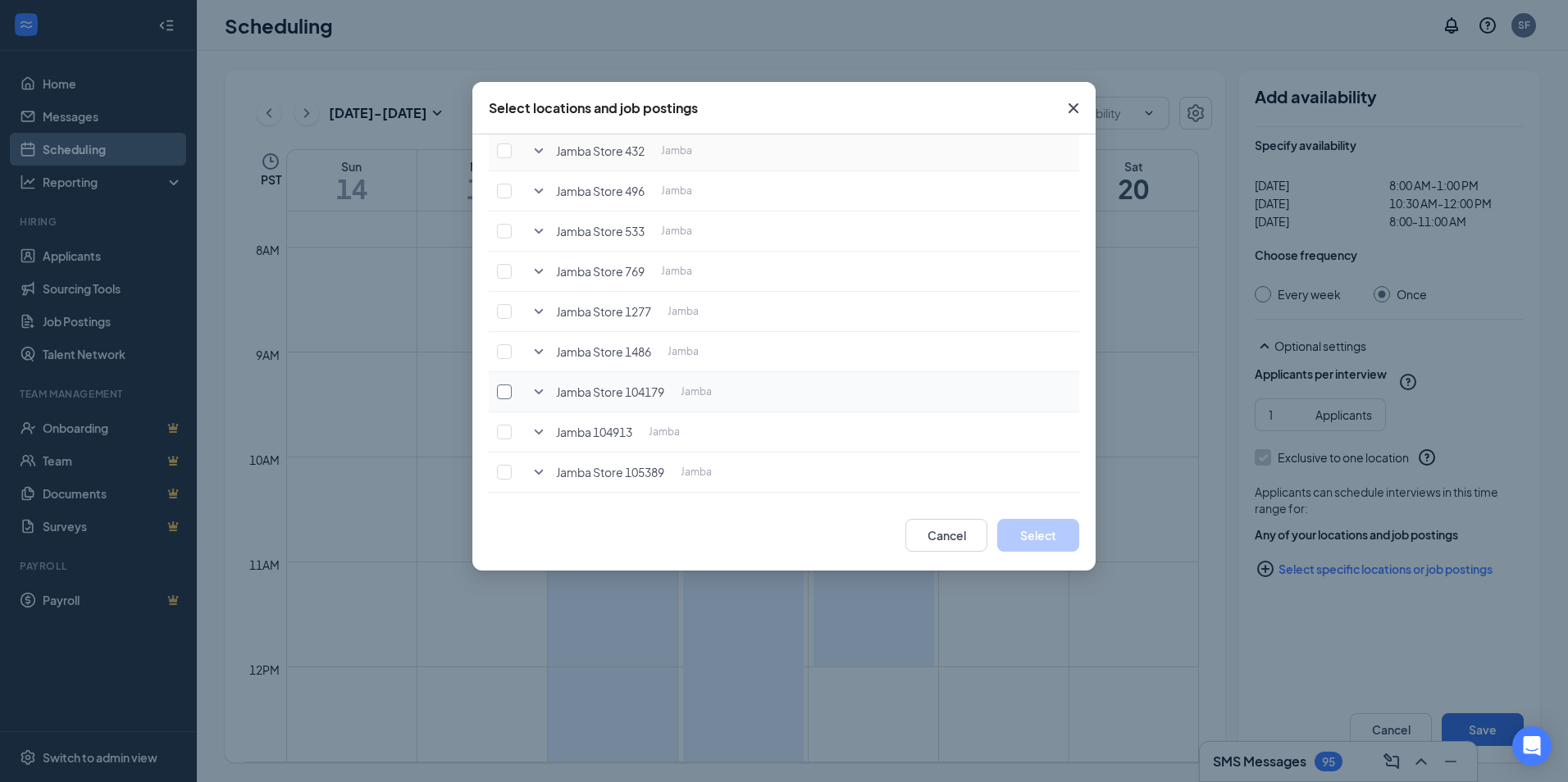
scroll to position [232, 0]
click at [503, 426] on input "checkbox" at bounding box center [504, 422] width 15 height 15
checkbox input "true"
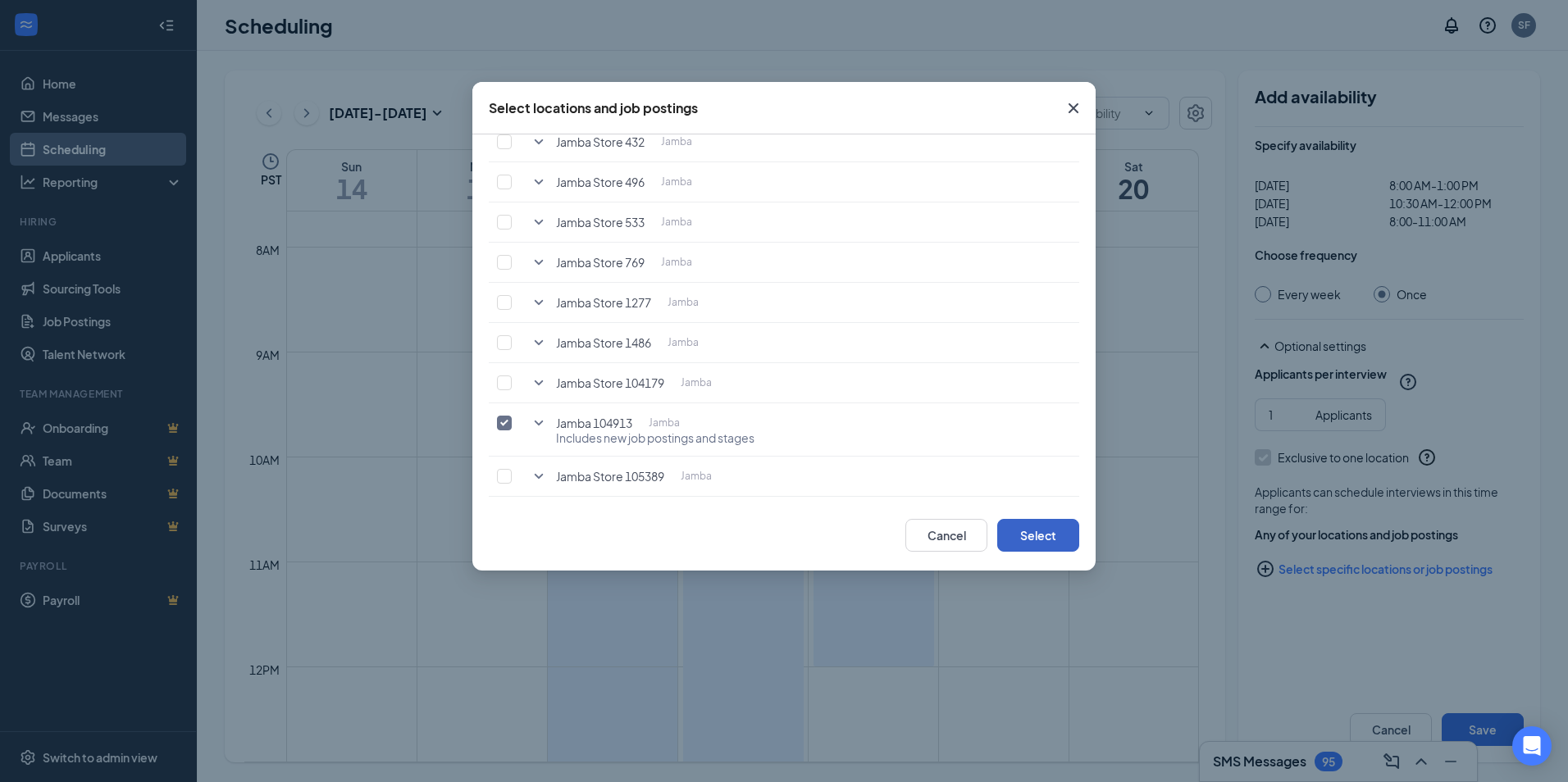
click at [1040, 538] on button "Select" at bounding box center [1038, 535] width 82 height 32
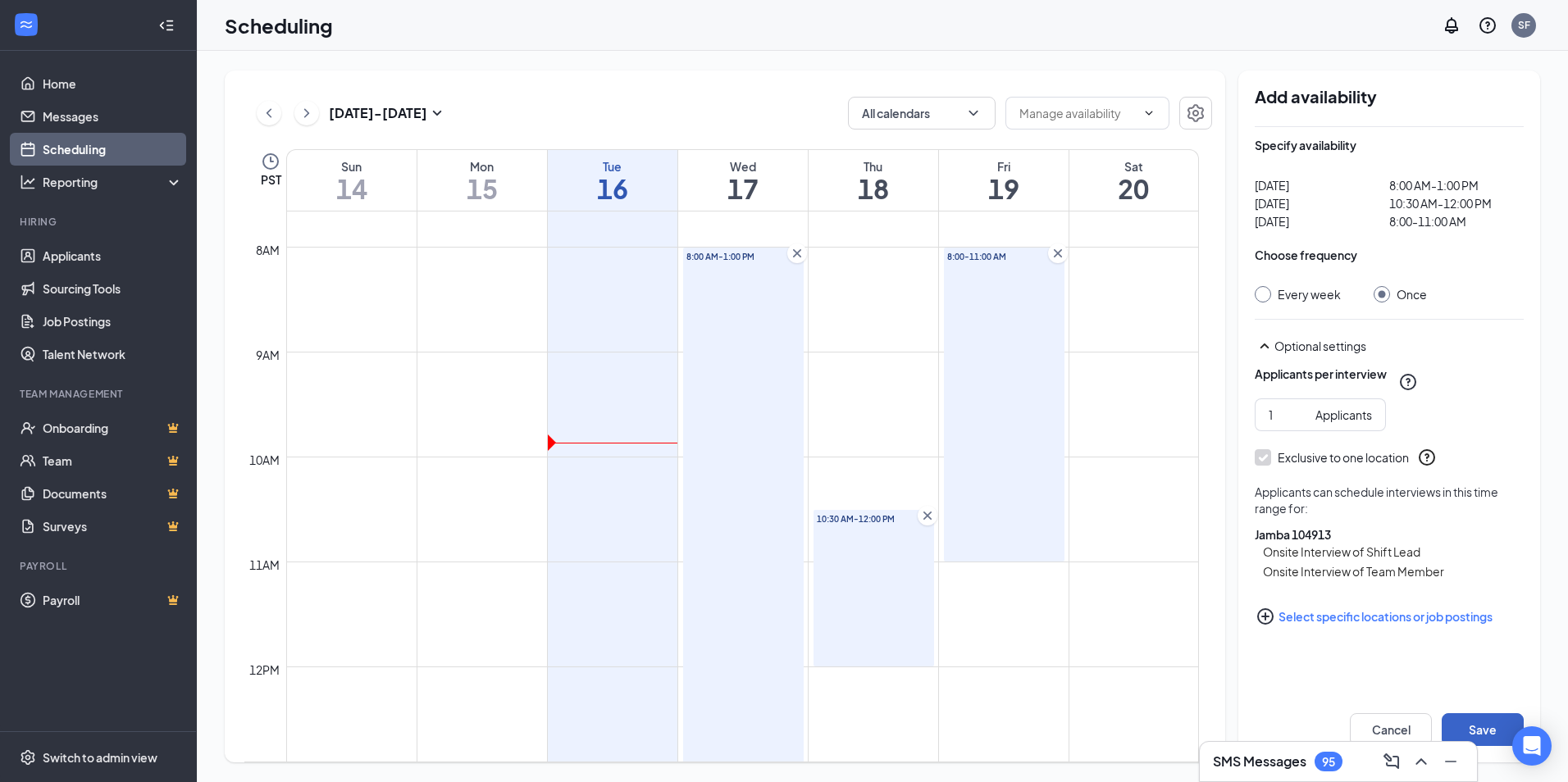
click at [1494, 730] on button "Save" at bounding box center [1483, 730] width 82 height 32
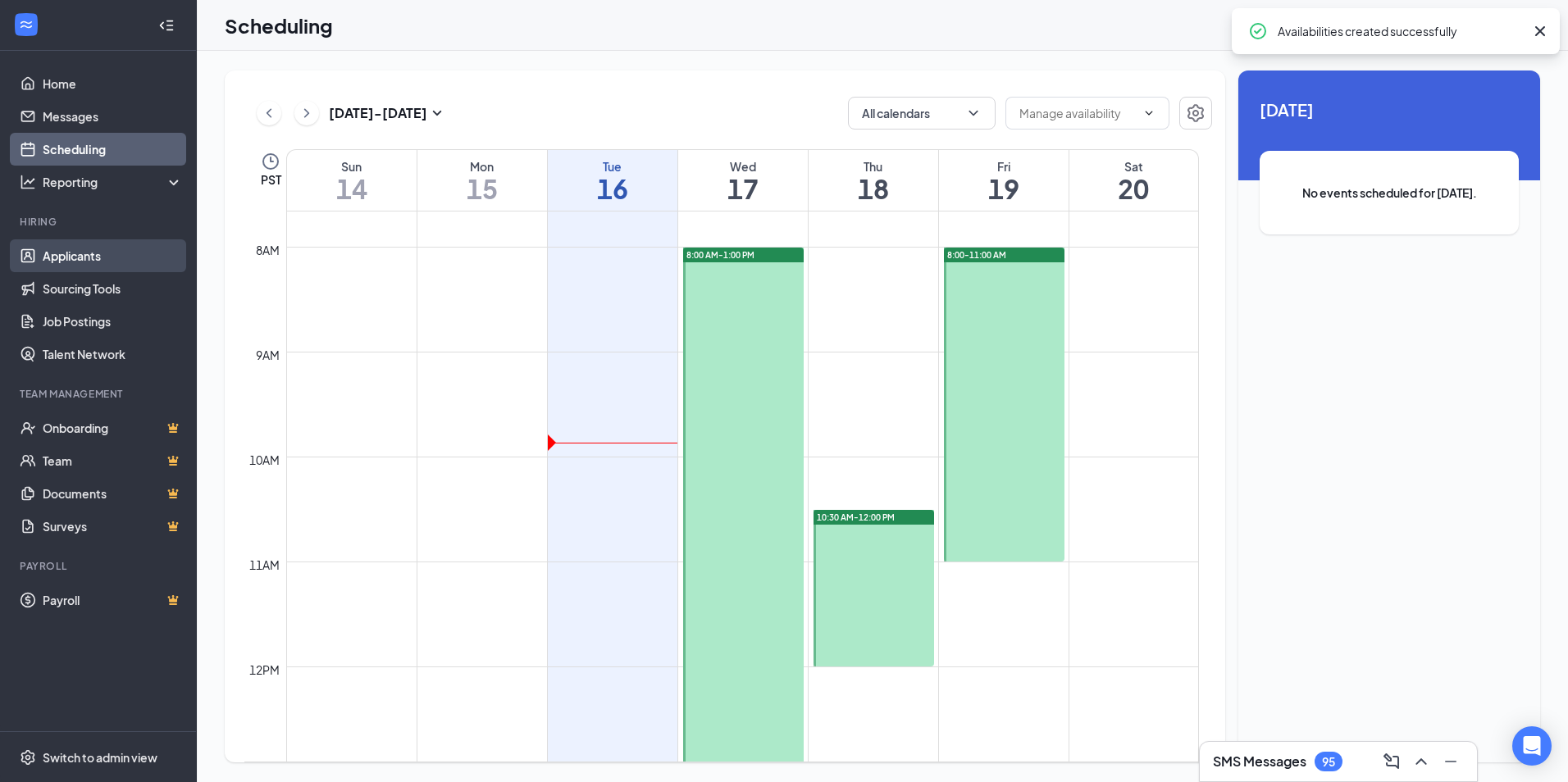
click at [86, 252] on link "Applicants" at bounding box center [113, 256] width 140 height 32
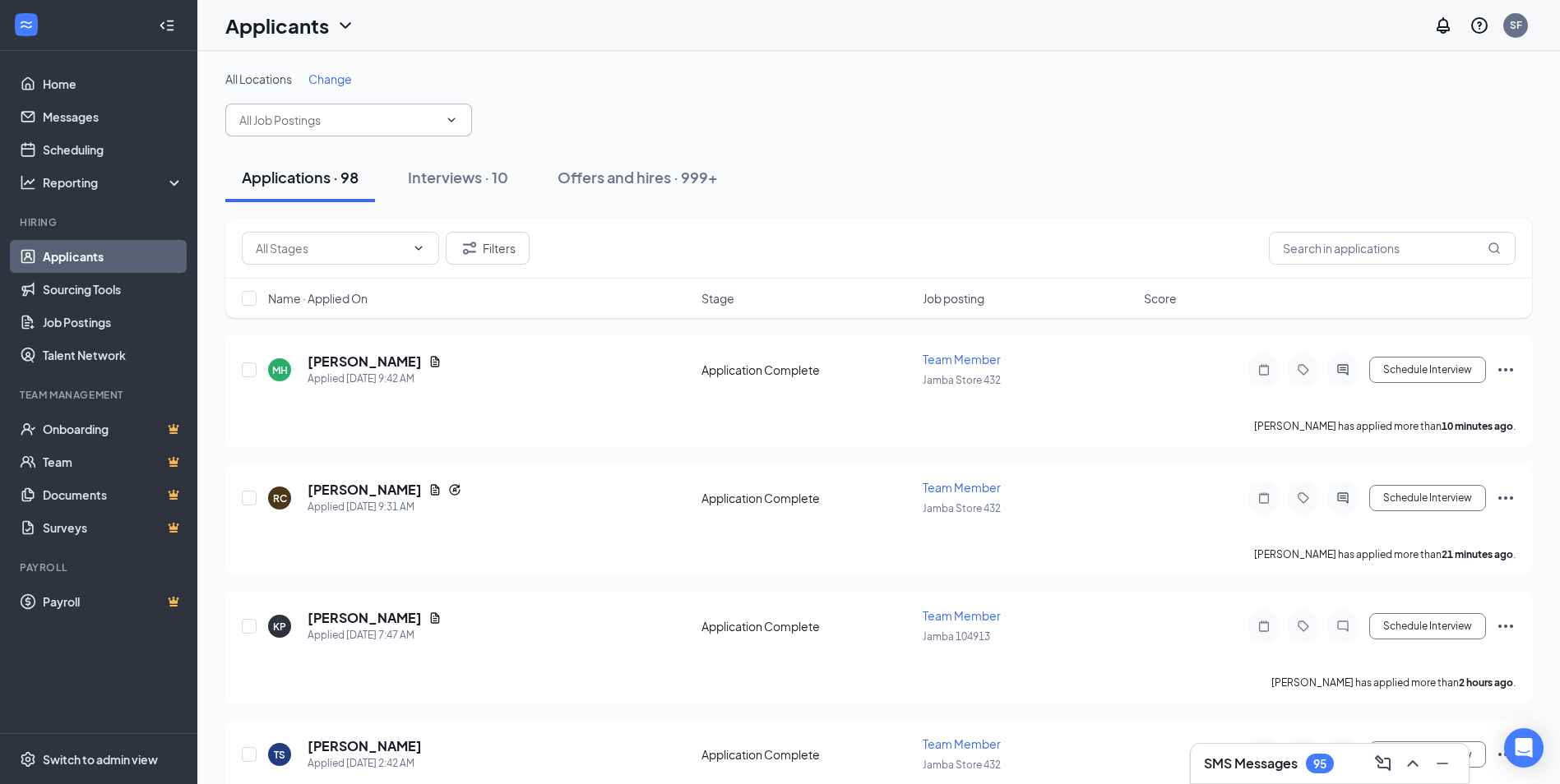
click at [378, 110] on span at bounding box center [349, 120] width 247 height 33
click at [373, 116] on input "text" at bounding box center [339, 119] width 199 height 18
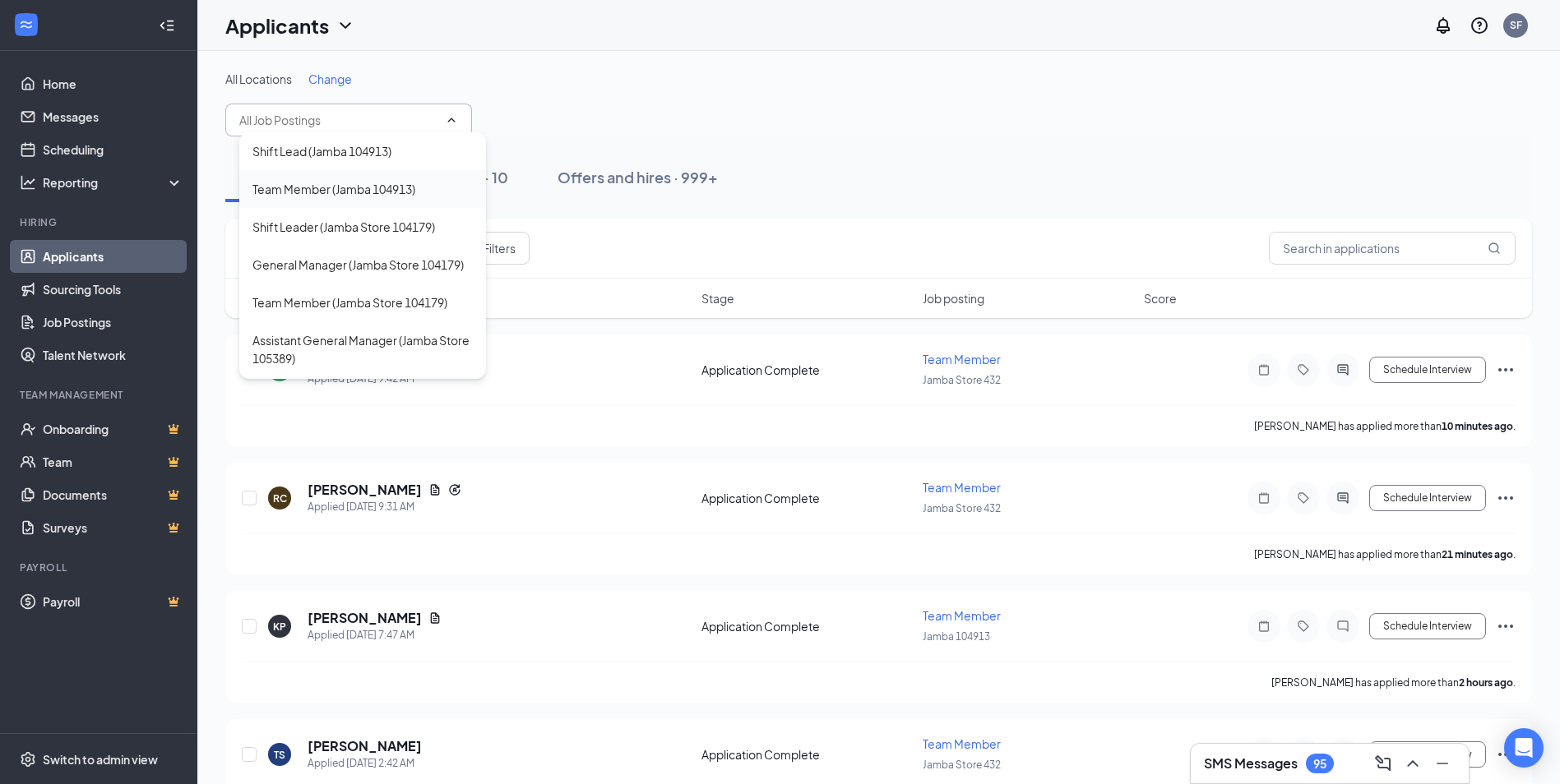
click at [357, 180] on div "Team Member (Jamba 104913)" at bounding box center [333, 189] width 163 height 18
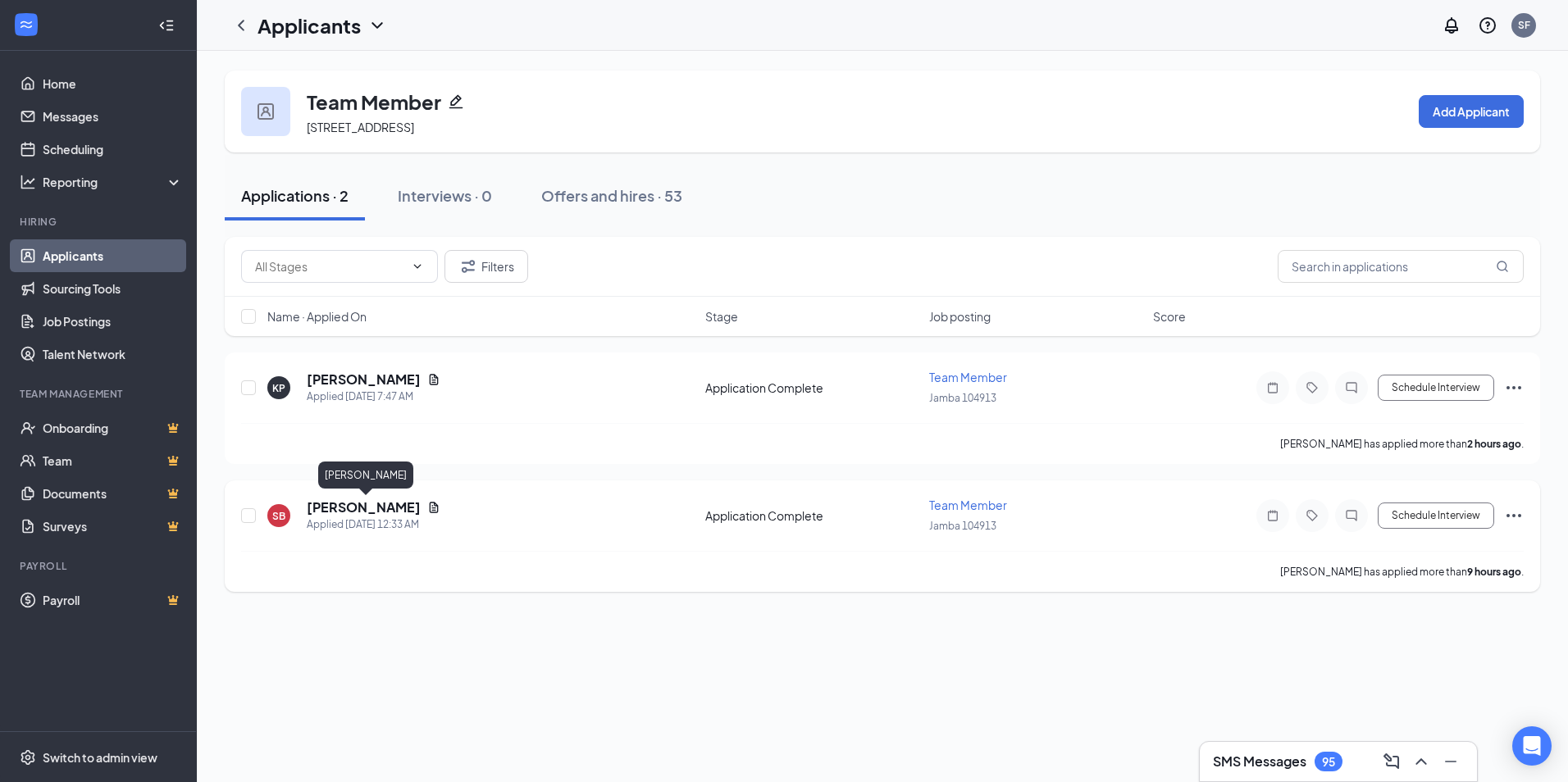
click at [333, 511] on h5 "[PERSON_NAME]" at bounding box center [363, 507] width 114 height 18
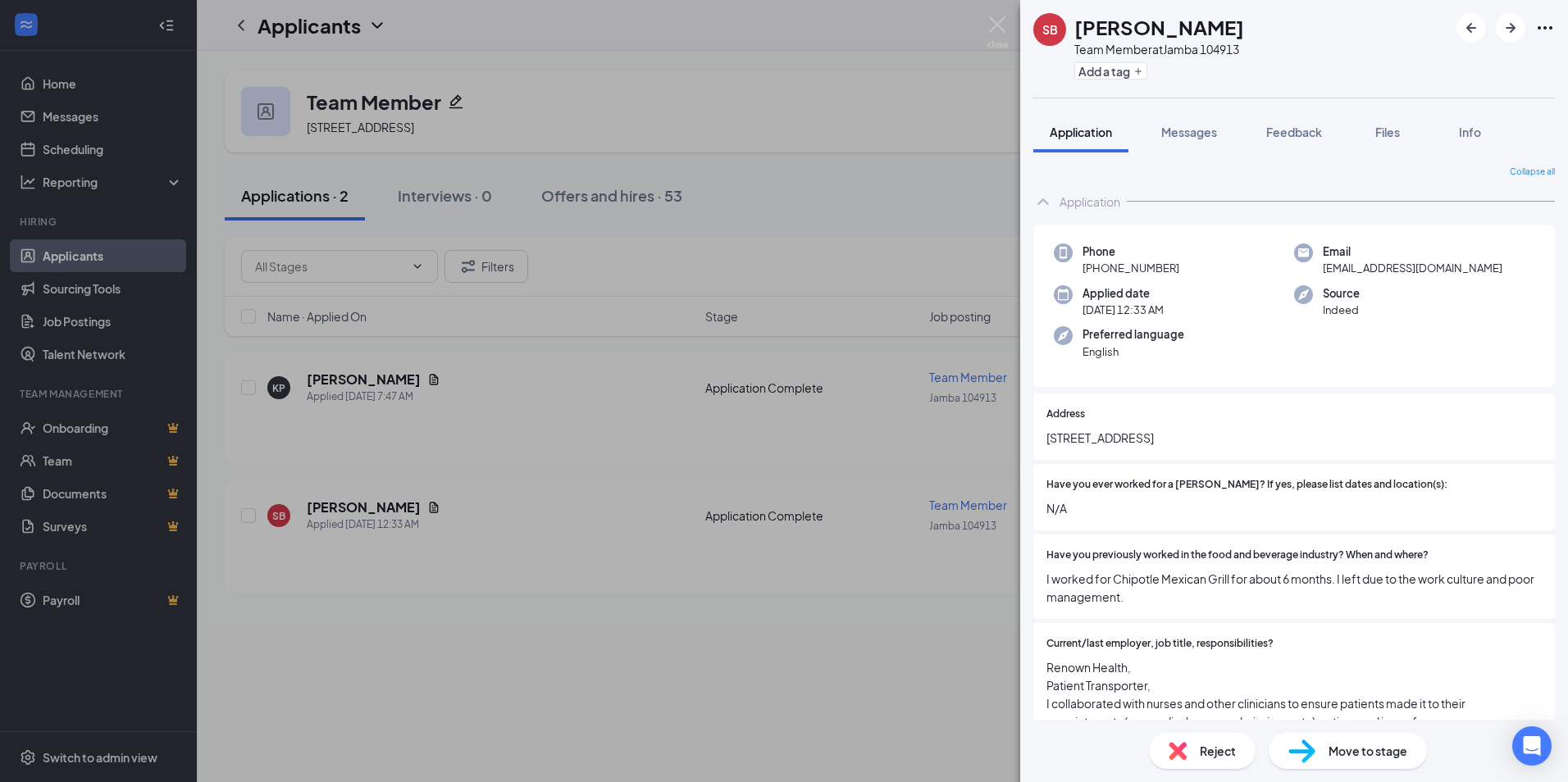
click at [1364, 756] on span "Move to stage" at bounding box center [1368, 750] width 79 height 18
type input "Onsite Interview (next stage)"
type input "Sep 16, 2025"
radio input "false"
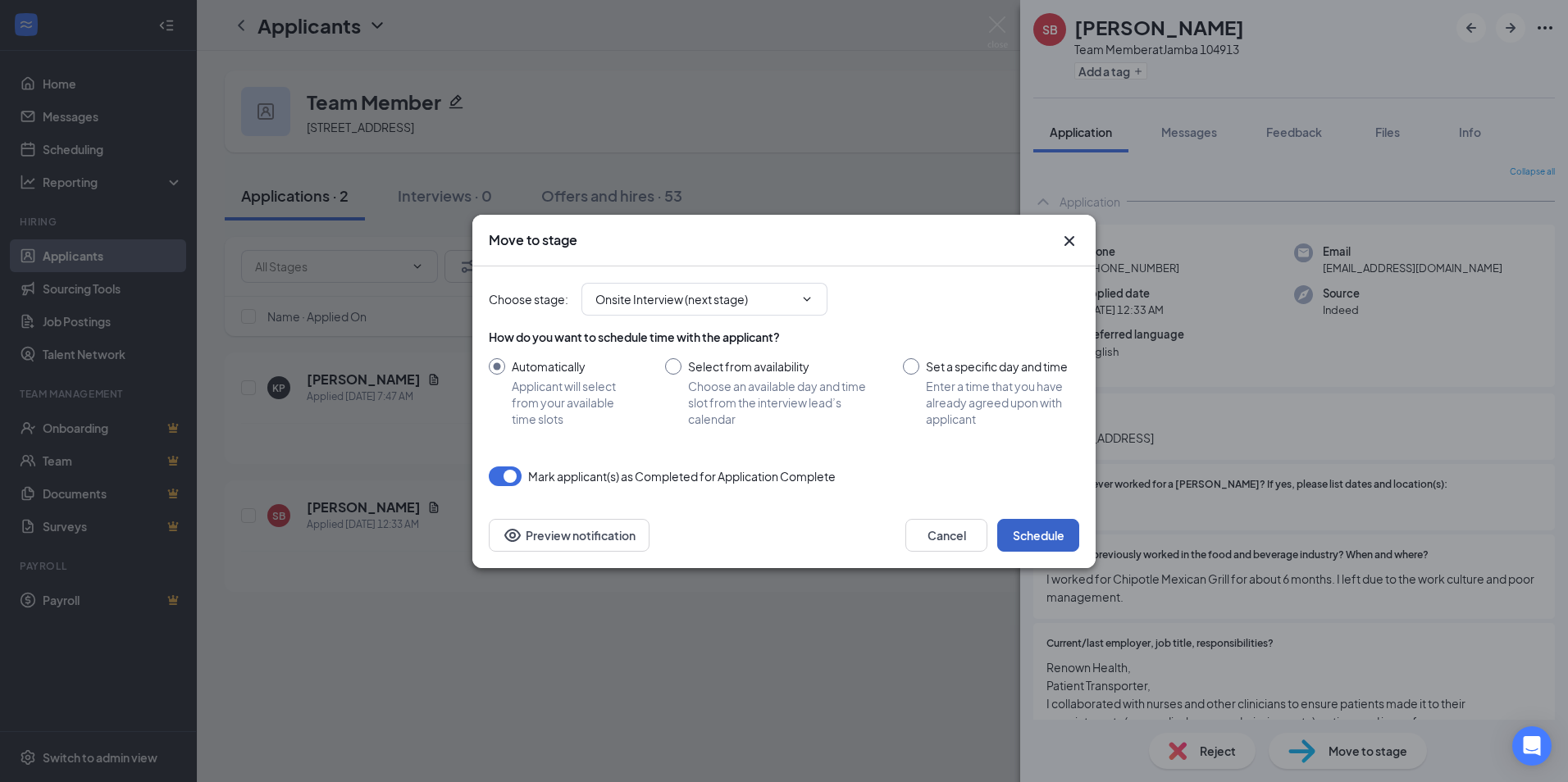
click at [1039, 536] on button "Schedule" at bounding box center [1038, 535] width 82 height 32
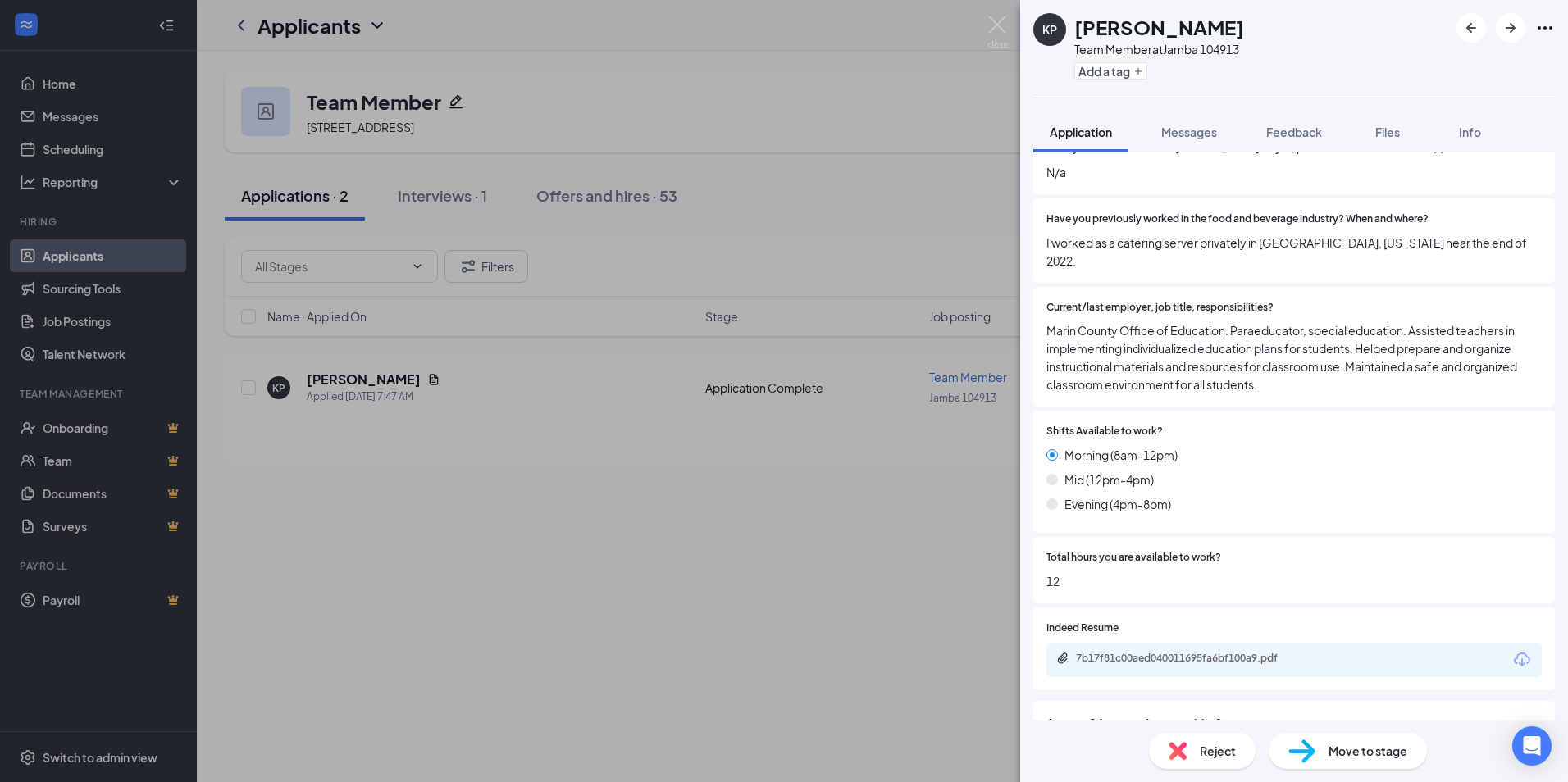
scroll to position [410, 0]
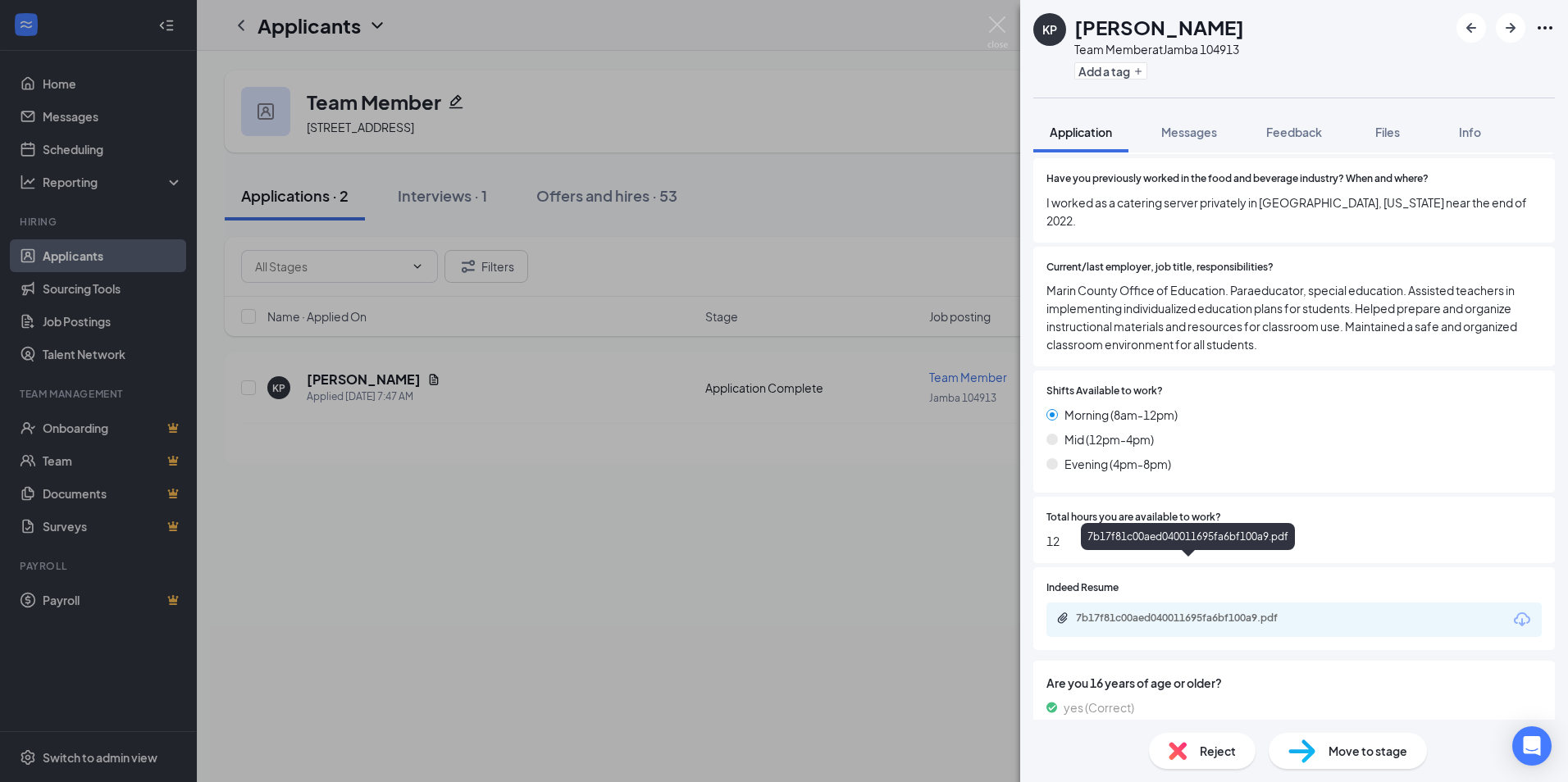
click at [1116, 612] on div "7b17f81c00aed040011695fa6bf100a9.pdf" at bounding box center [1190, 618] width 230 height 13
click at [1192, 750] on div "Reject" at bounding box center [1202, 751] width 107 height 36
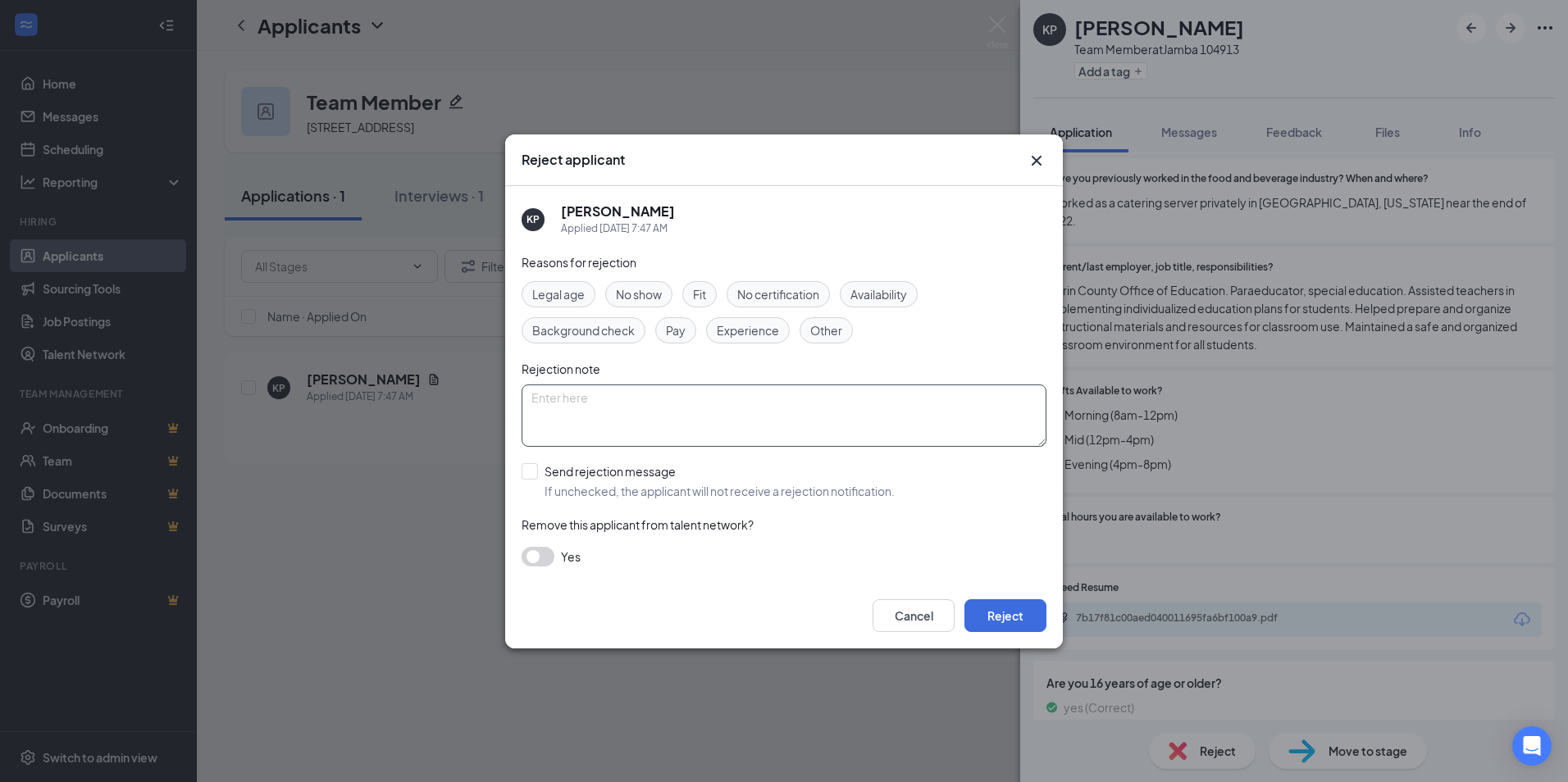
click at [639, 403] on textarea at bounding box center [784, 415] width 525 height 62
click at [523, 466] on input "Send rejection message If unchecked, the applicant will not receive a rejection…" at bounding box center [708, 481] width 373 height 36
checkbox input "true"
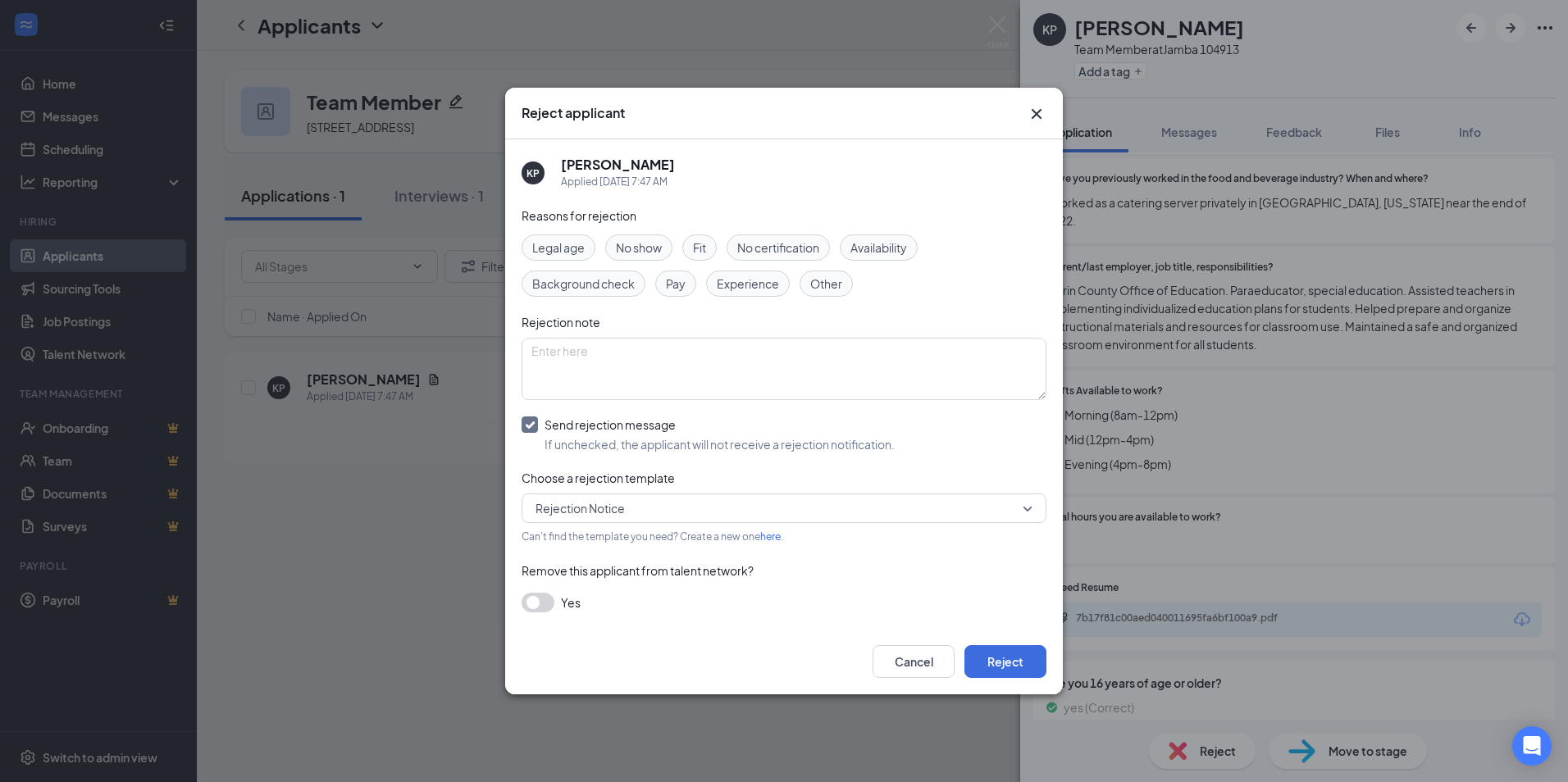
click at [813, 514] on span "Rejection Notice" at bounding box center [776, 508] width 482 height 25
click at [813, 513] on span "Rejection Notice" at bounding box center [776, 508] width 482 height 25
drag, startPoint x: 988, startPoint y: 661, endPoint x: 995, endPoint y: 669, distance: 10.6
click at [989, 661] on button "Reject" at bounding box center [1005, 661] width 82 height 32
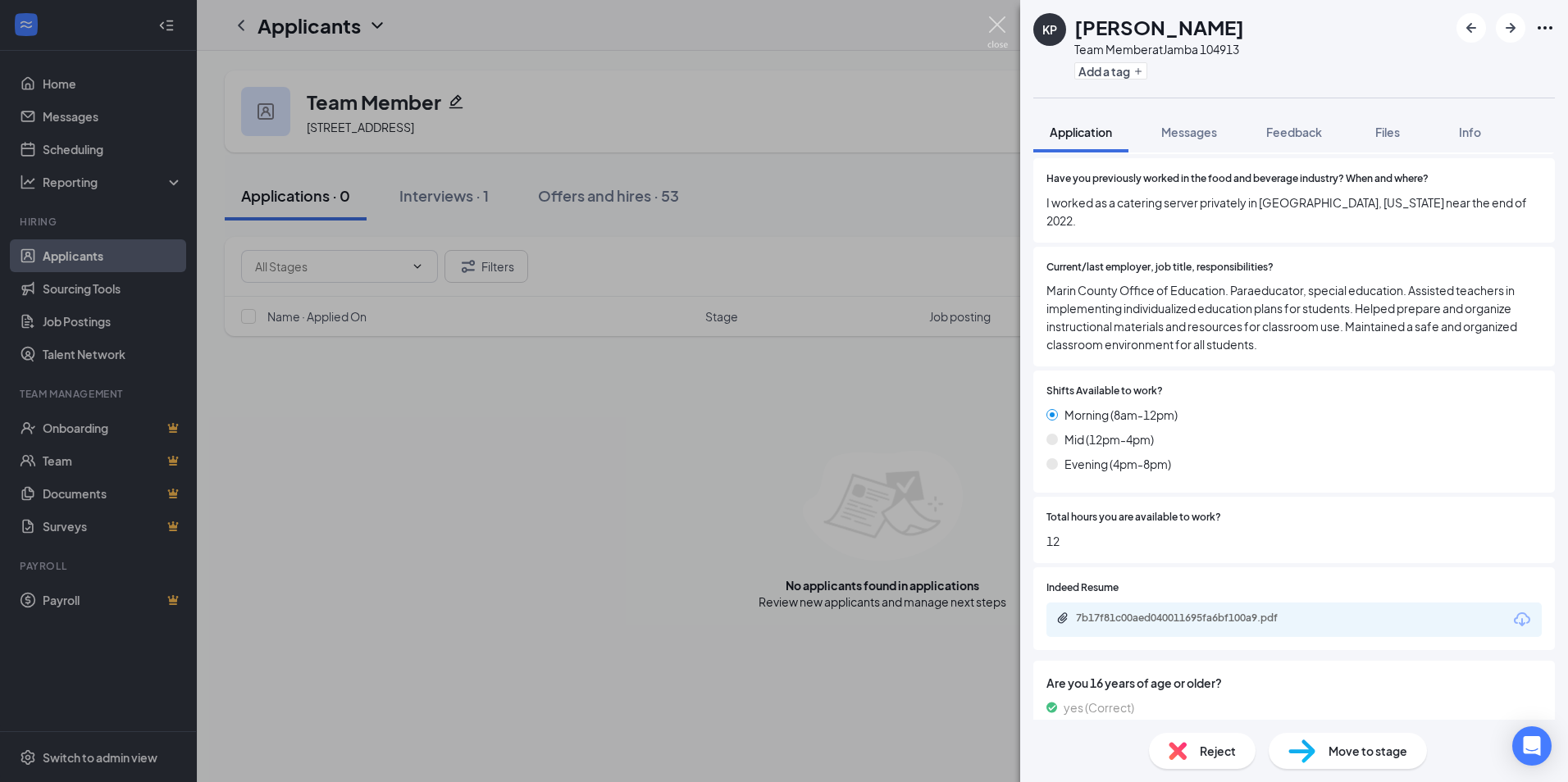
click at [995, 17] on img at bounding box center [998, 32] width 21 height 32
